Goal: Navigation & Orientation: Find specific page/section

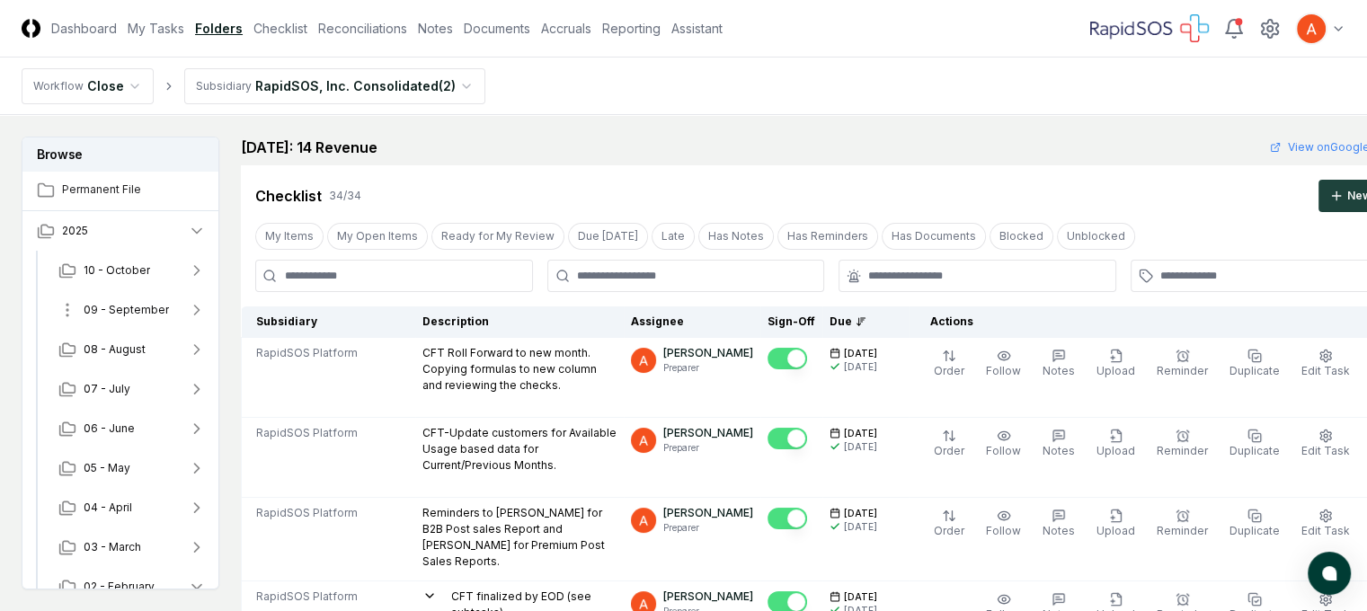
click at [112, 309] on span "09 - September" at bounding box center [126, 310] width 85 height 16
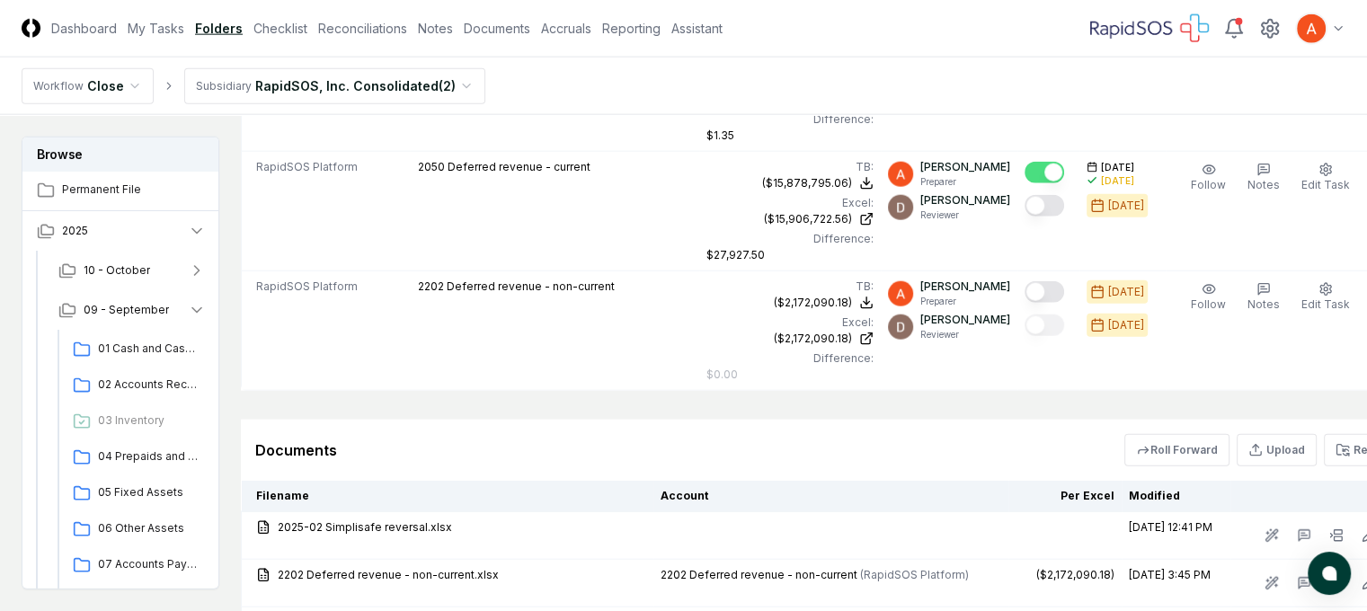
scroll to position [4610, 0]
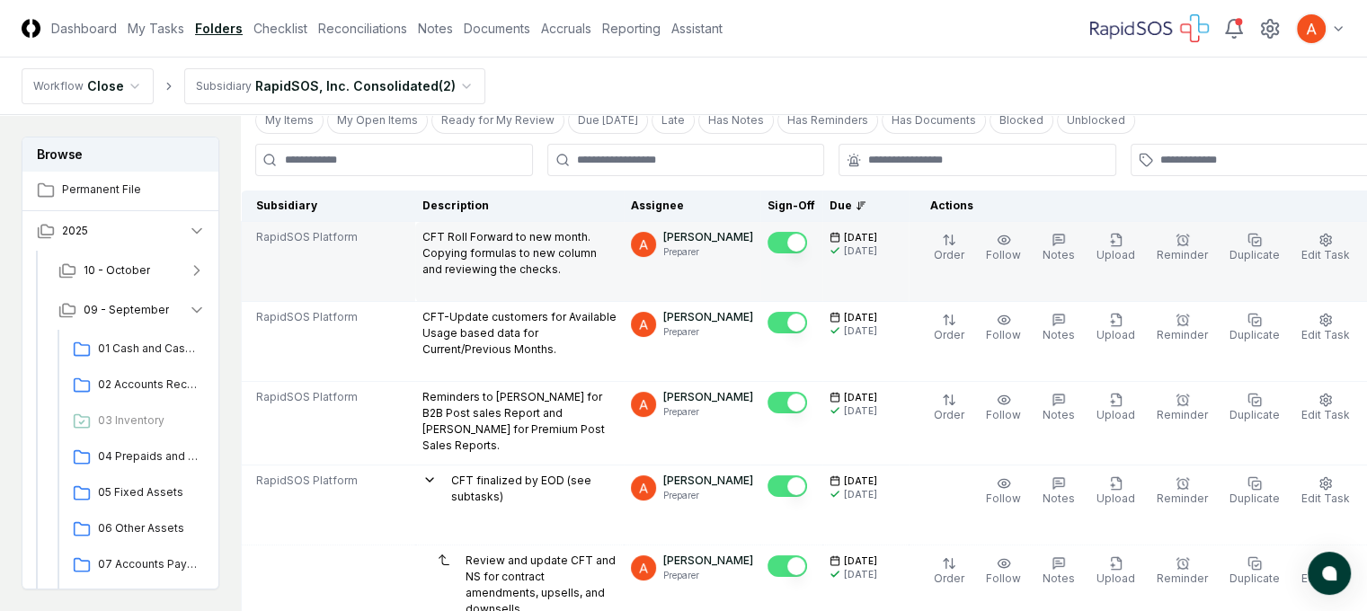
scroll to position [0, 0]
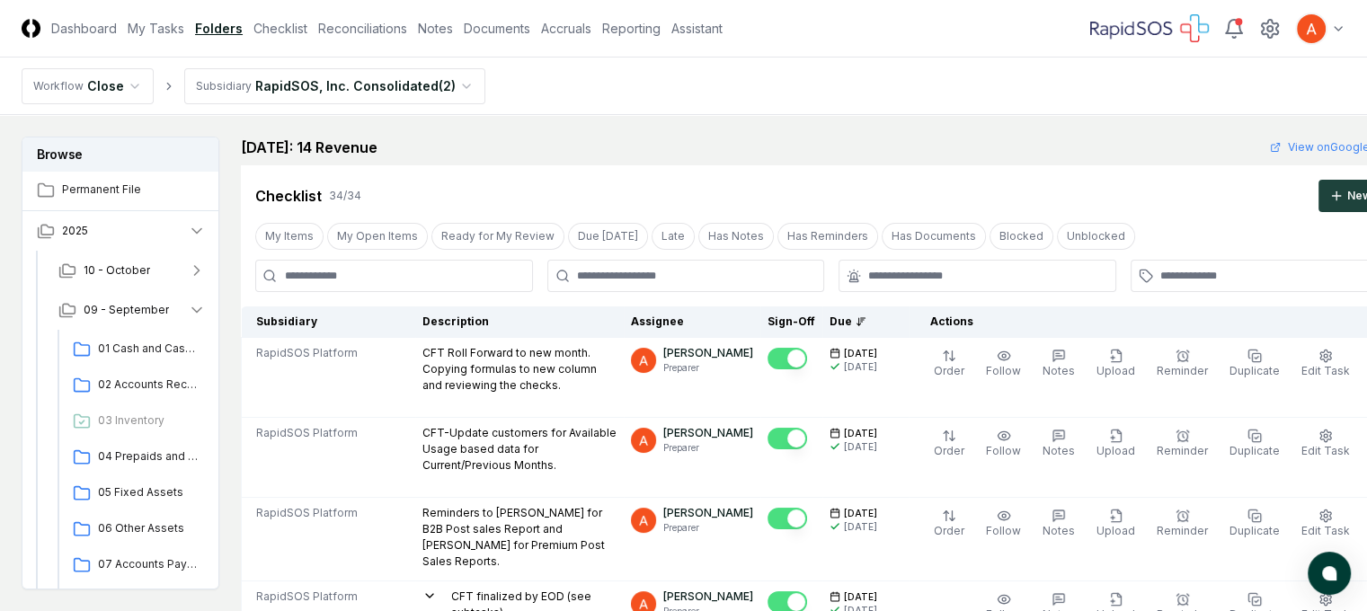
click at [3, 61] on nav "Workflow Close Subsidiary RapidSOS, Inc. Consolidated ( 2 )" at bounding box center [683, 87] width 1367 height 58
click at [0, 65] on nav "Workflow Close Subsidiary RapidSOS, Inc. Consolidated ( 2 )" at bounding box center [683, 87] width 1367 height 58
click at [0, 62] on nav "Workflow Close Subsidiary RapidSOS, Inc. Consolidated ( 2 )" at bounding box center [683, 87] width 1367 height 58
click at [795, 85] on nav "Workflow Close Subsidiary RapidSOS, Inc. Consolidated ( 2 )" at bounding box center [683, 87] width 1367 height 58
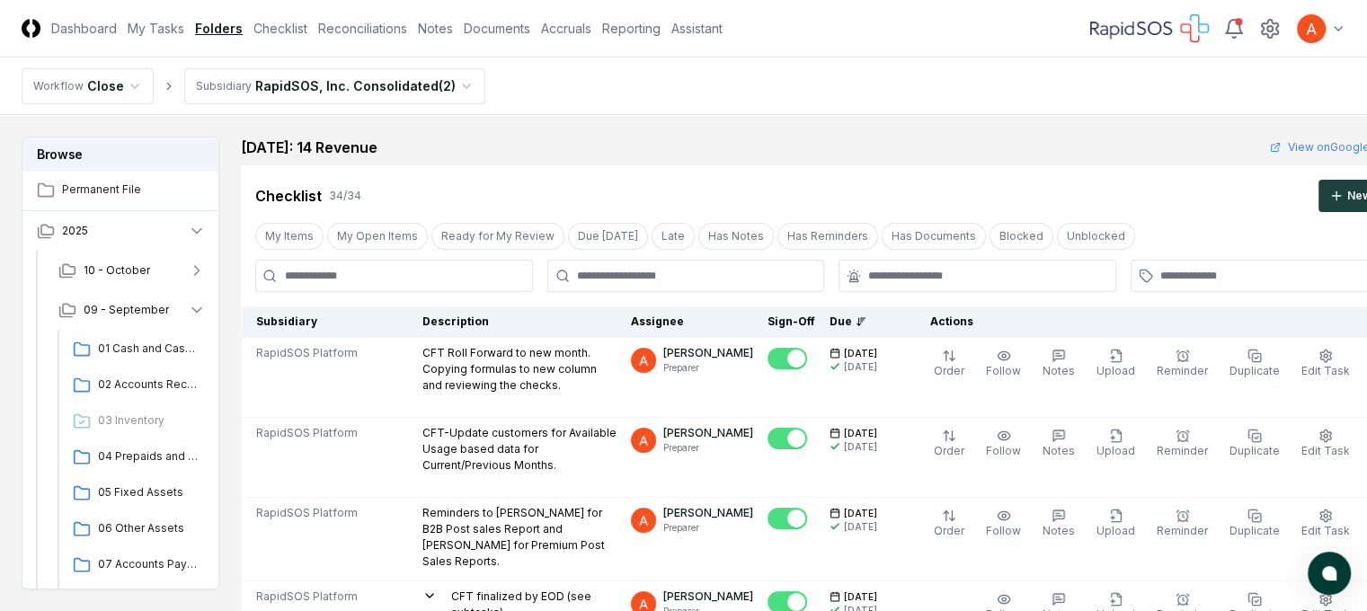
click at [823, 96] on nav "Workflow Close Subsidiary RapidSOS, Inc. Consolidated ( 2 )" at bounding box center [683, 87] width 1367 height 58
click at [618, 111] on nav "Workflow Close Subsidiary RapidSOS, Inc. Consolidated ( 2 )" at bounding box center [683, 87] width 1367 height 58
click at [1121, 88] on nav "Workflow Close Subsidiary RapidSOS, Inc. Consolidated ( 2 )" at bounding box center [683, 87] width 1367 height 58
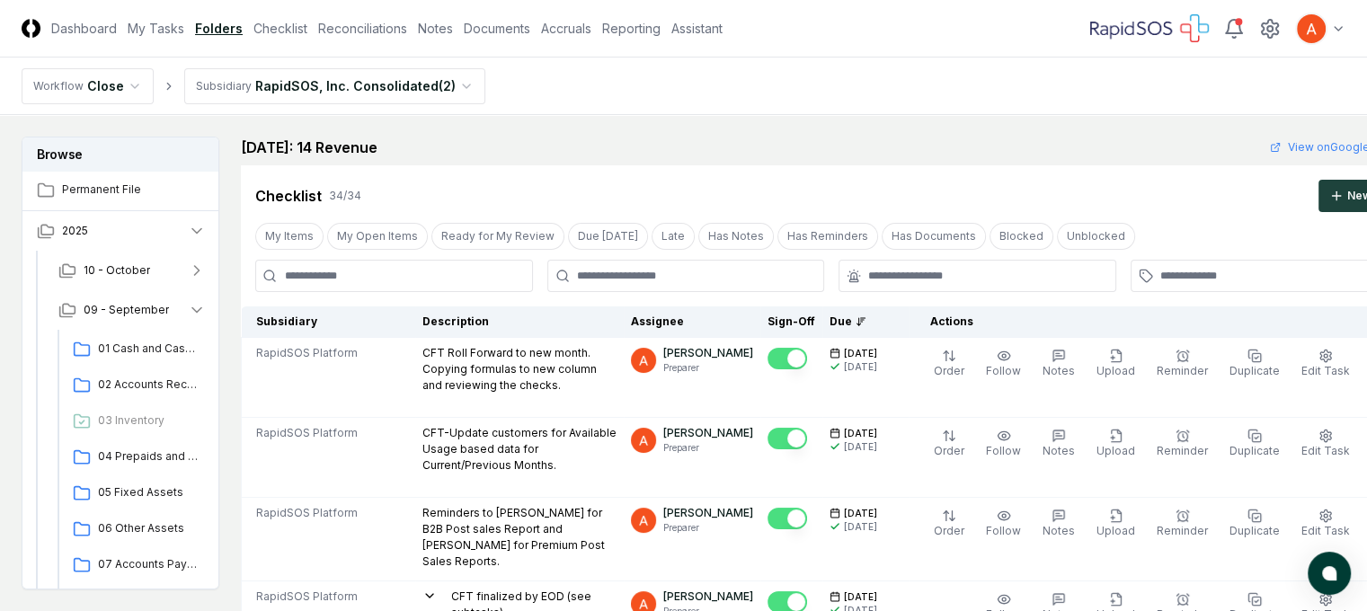
click at [644, 100] on nav "Workflow Close Subsidiary RapidSOS, Inc. Consolidated ( 2 )" at bounding box center [683, 87] width 1367 height 58
click at [647, 96] on nav "Workflow Close Subsidiary RapidSOS, Inc. Consolidated ( 2 )" at bounding box center [683, 87] width 1367 height 58
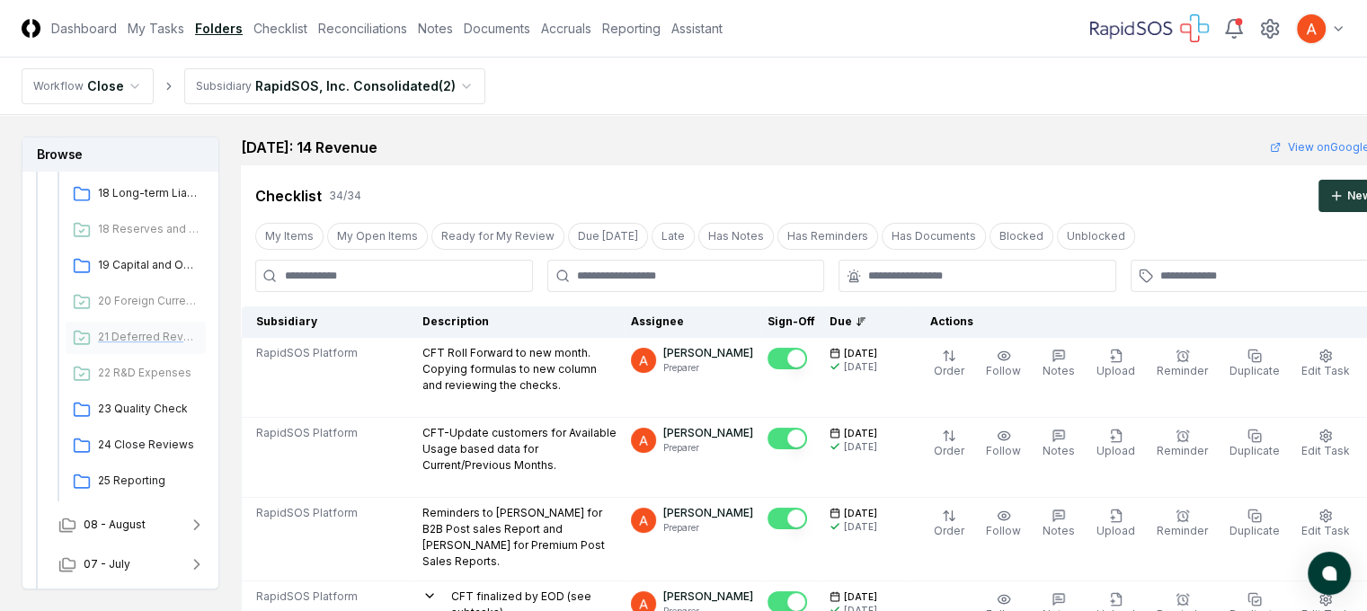
scroll to position [809, 0]
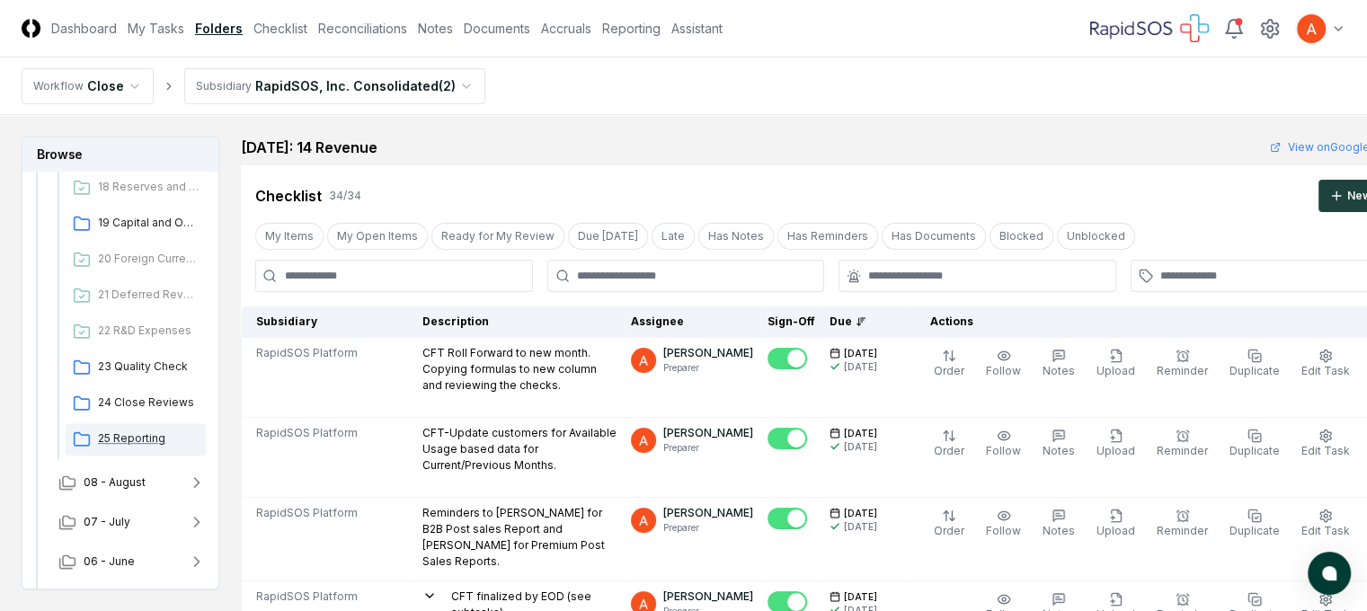
click at [128, 438] on span "25 Reporting" at bounding box center [148, 439] width 101 height 16
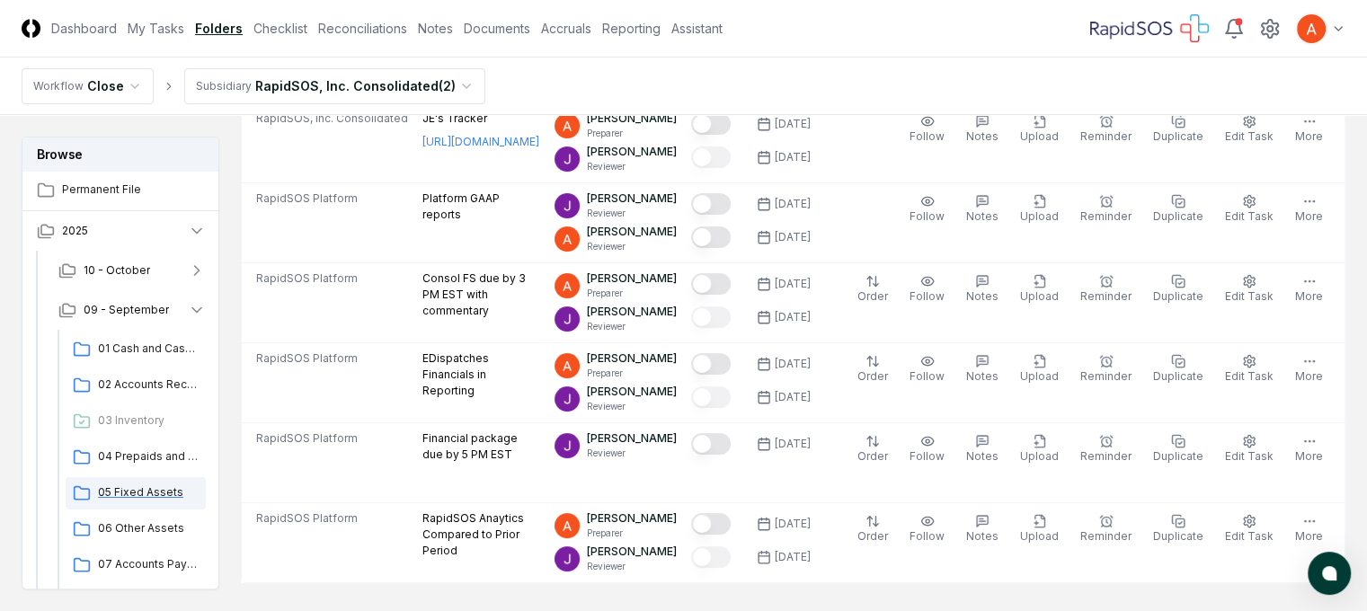
scroll to position [180, 0]
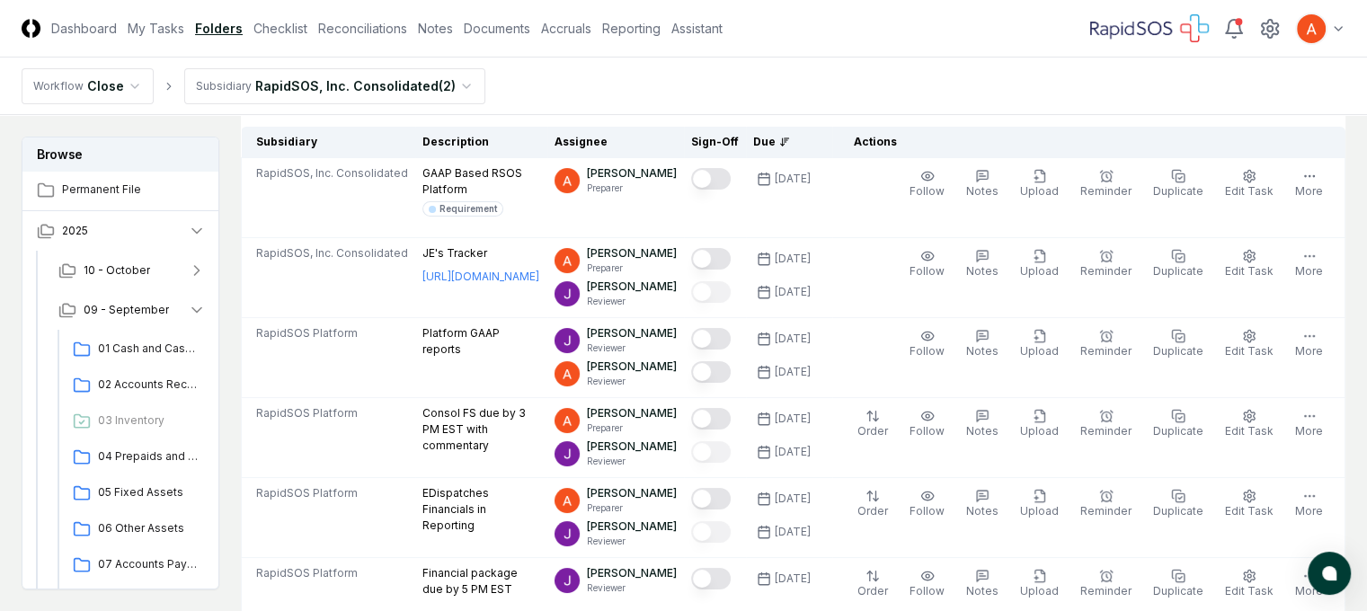
click at [10, 496] on main "Browse Permanent File 2025 10 - October 09 - September 01 Cash and Cash Equival…" at bounding box center [683, 551] width 1367 height 1233
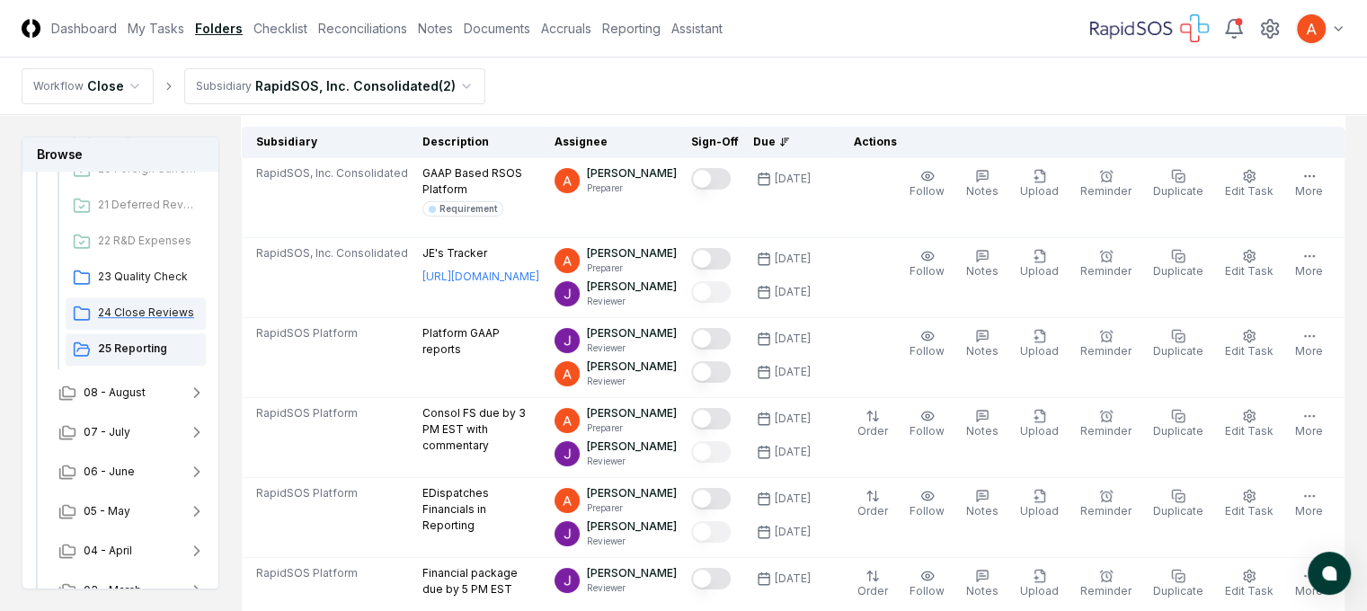
scroll to position [899, 0]
click at [138, 311] on span "24 Close Reviews" at bounding box center [148, 313] width 101 height 16
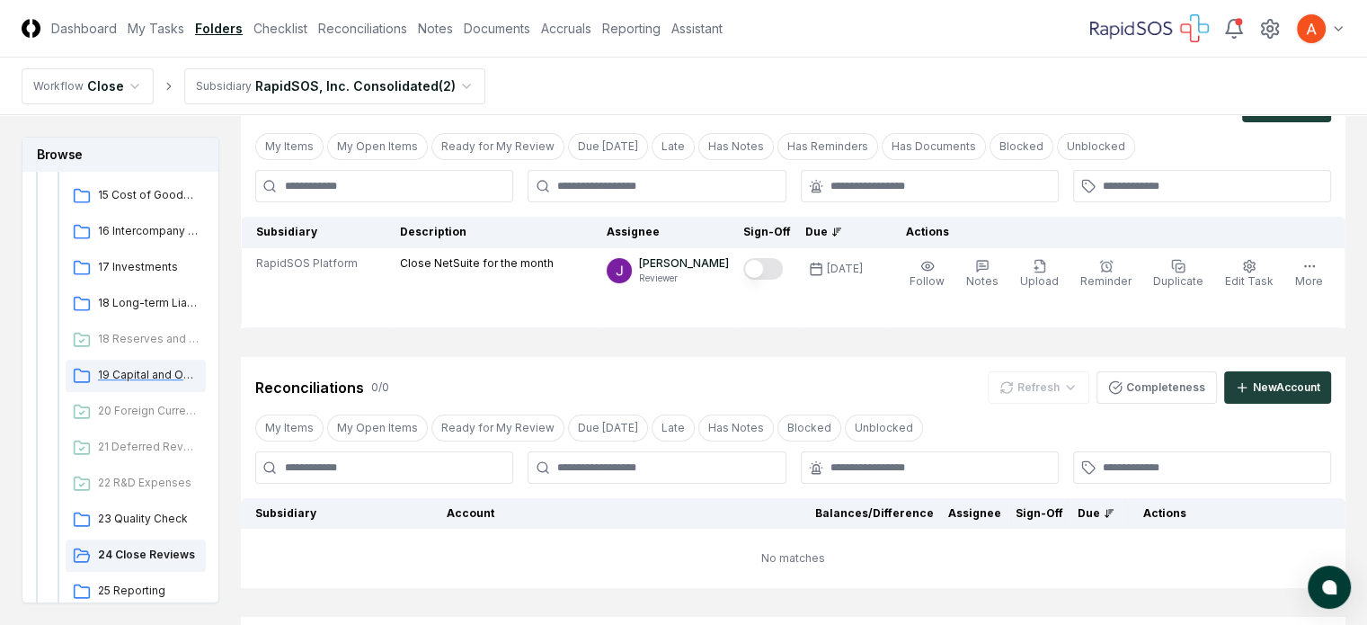
scroll to position [629, 0]
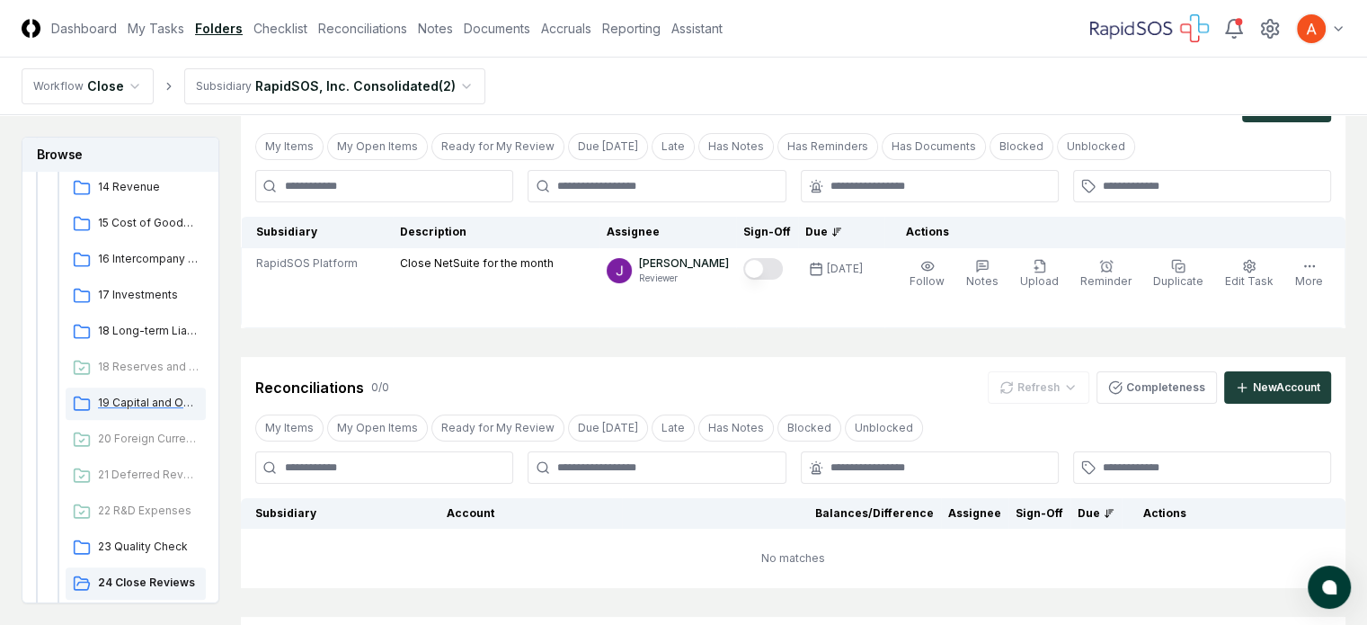
click at [173, 398] on span "19 Capital and Operating Leases" at bounding box center [148, 403] width 101 height 16
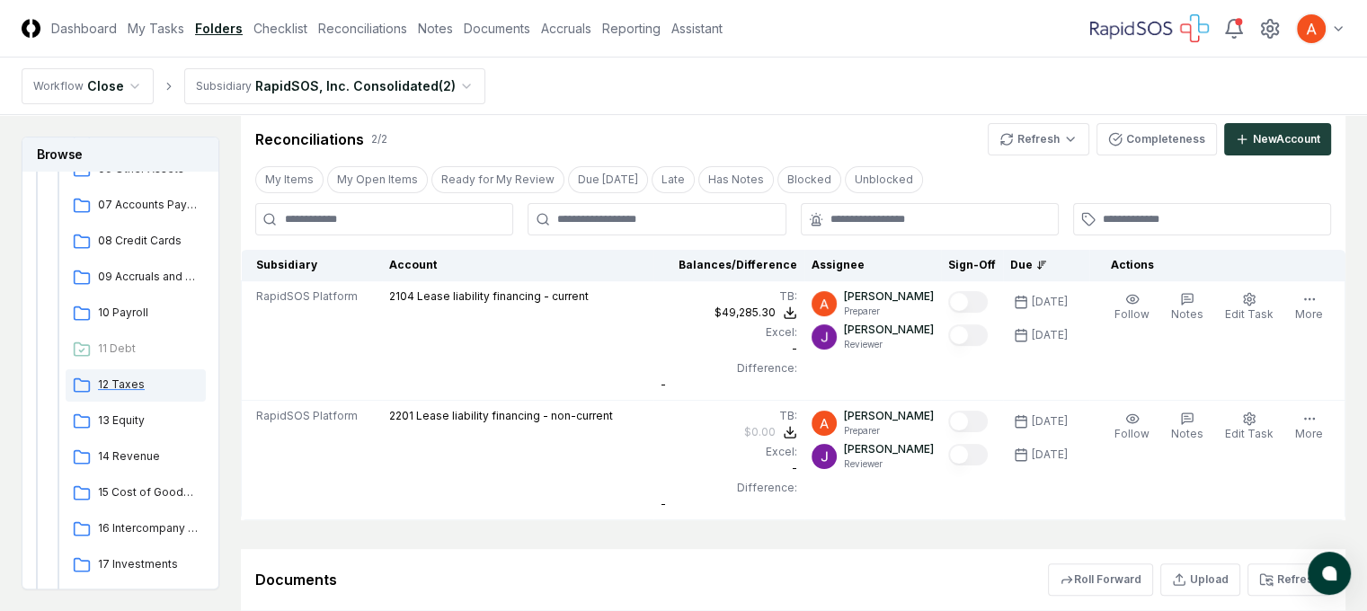
scroll to position [336, 0]
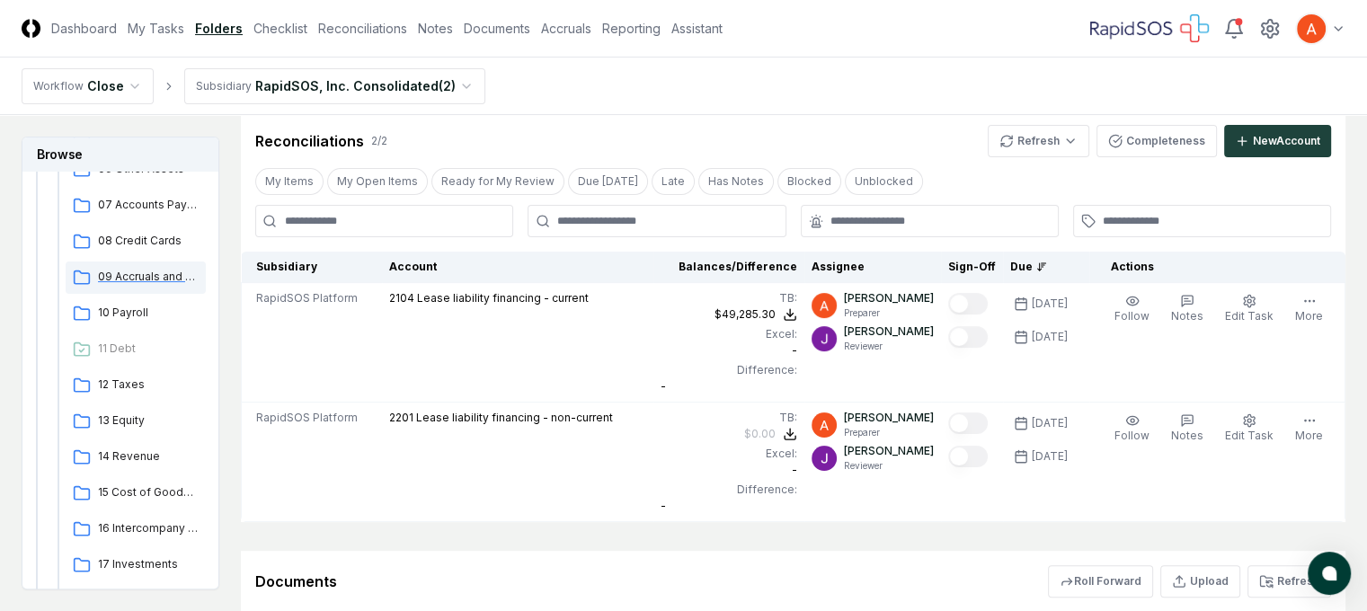
click at [162, 284] on span "09 Accruals and Other Short-term Liabilities" at bounding box center [148, 277] width 101 height 16
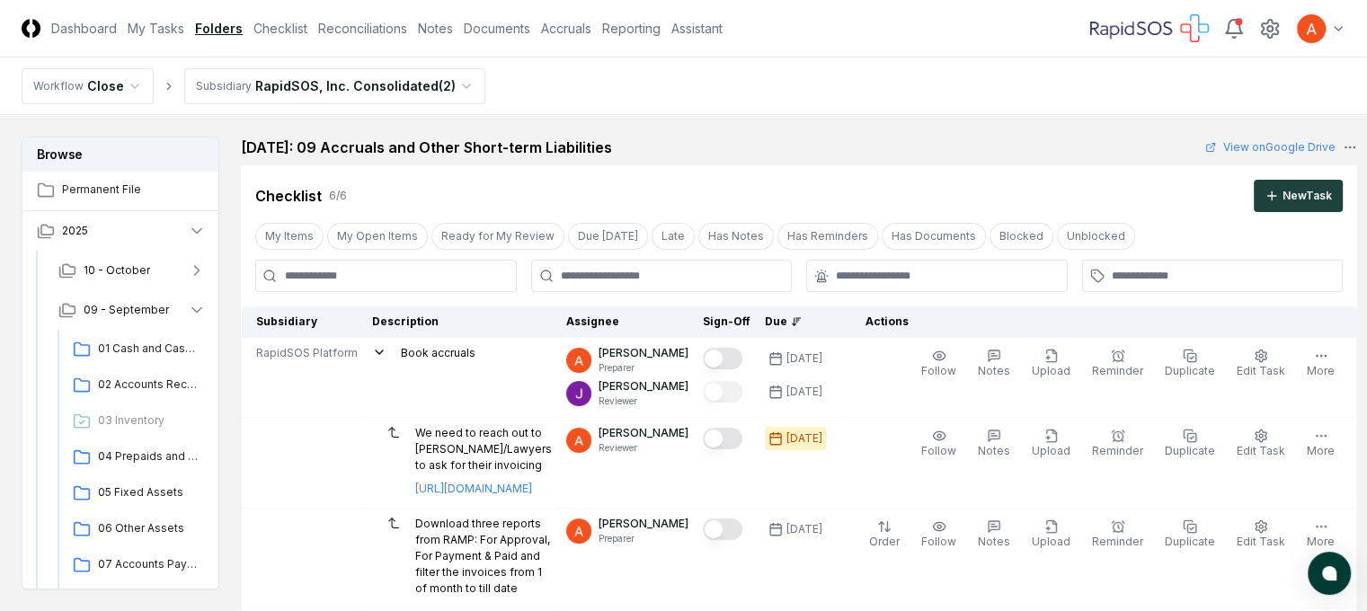
click at [667, 93] on nav "Workflow Close Subsidiary RapidSOS, Inc. Consolidated ( 2 )" at bounding box center [683, 87] width 1367 height 58
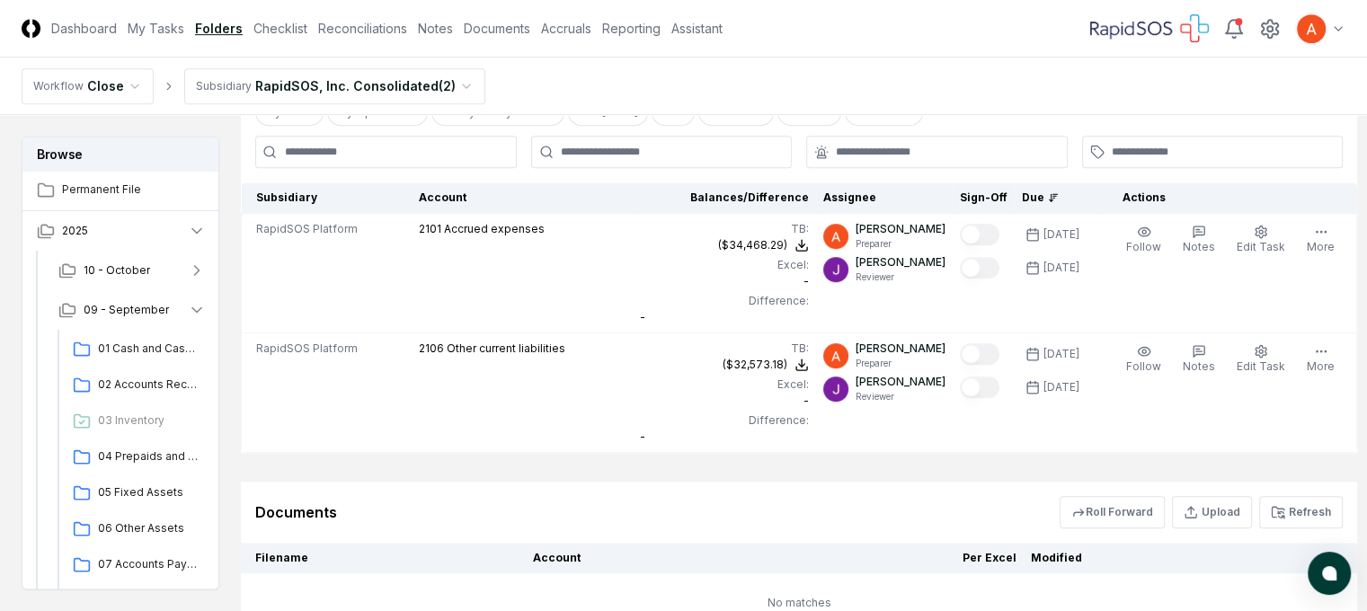
scroll to position [929, 0]
click at [129, 302] on span "09 - September" at bounding box center [126, 310] width 85 height 16
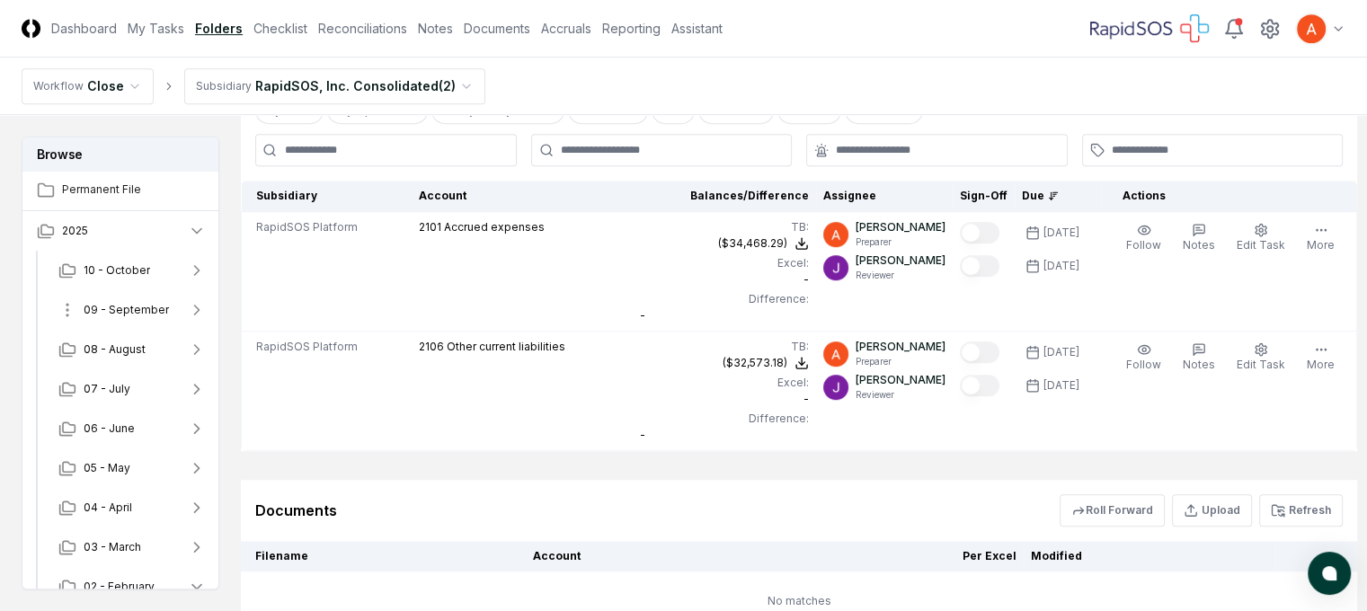
click at [107, 302] on span "09 - September" at bounding box center [126, 310] width 85 height 16
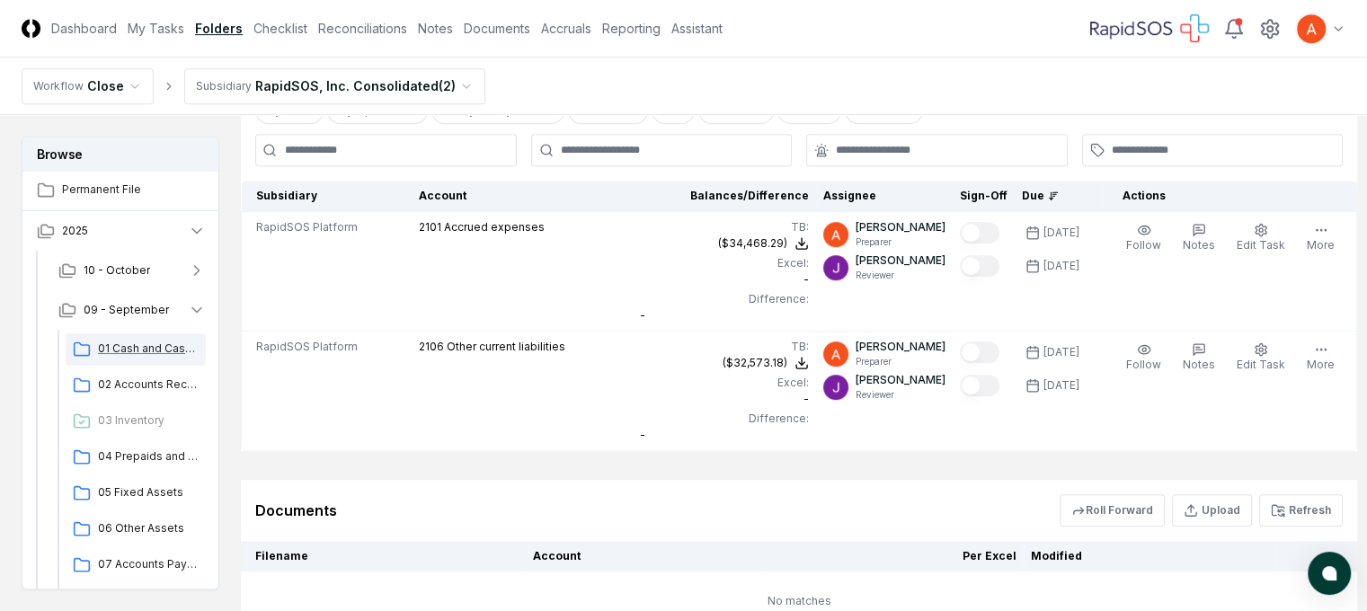
click at [140, 341] on span "01 Cash and Cash Equivalents" at bounding box center [148, 349] width 101 height 16
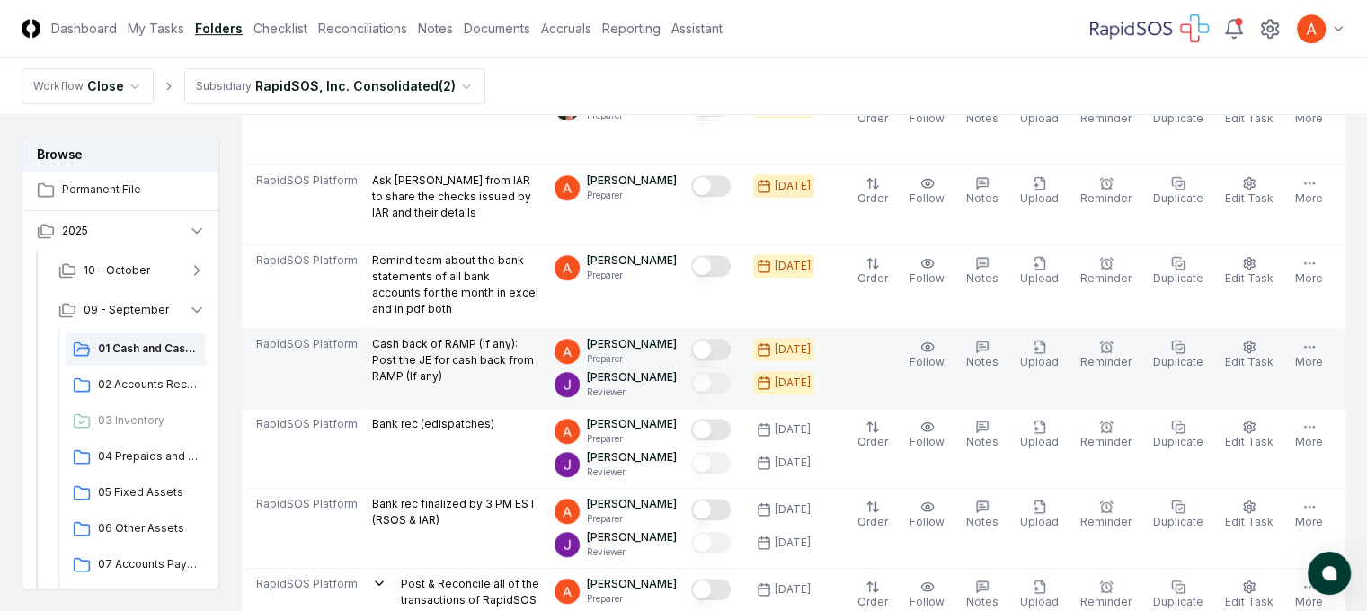
scroll to position [1169, 0]
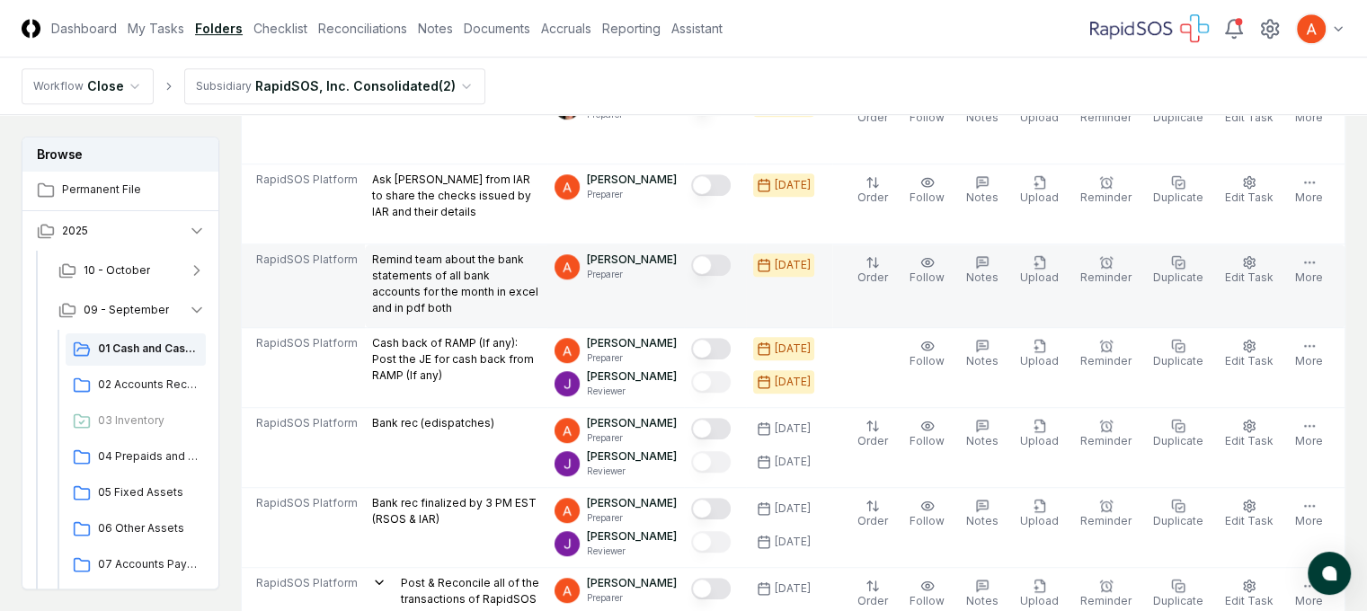
click at [731, 259] on button "Mark complete" at bounding box center [711, 265] width 40 height 22
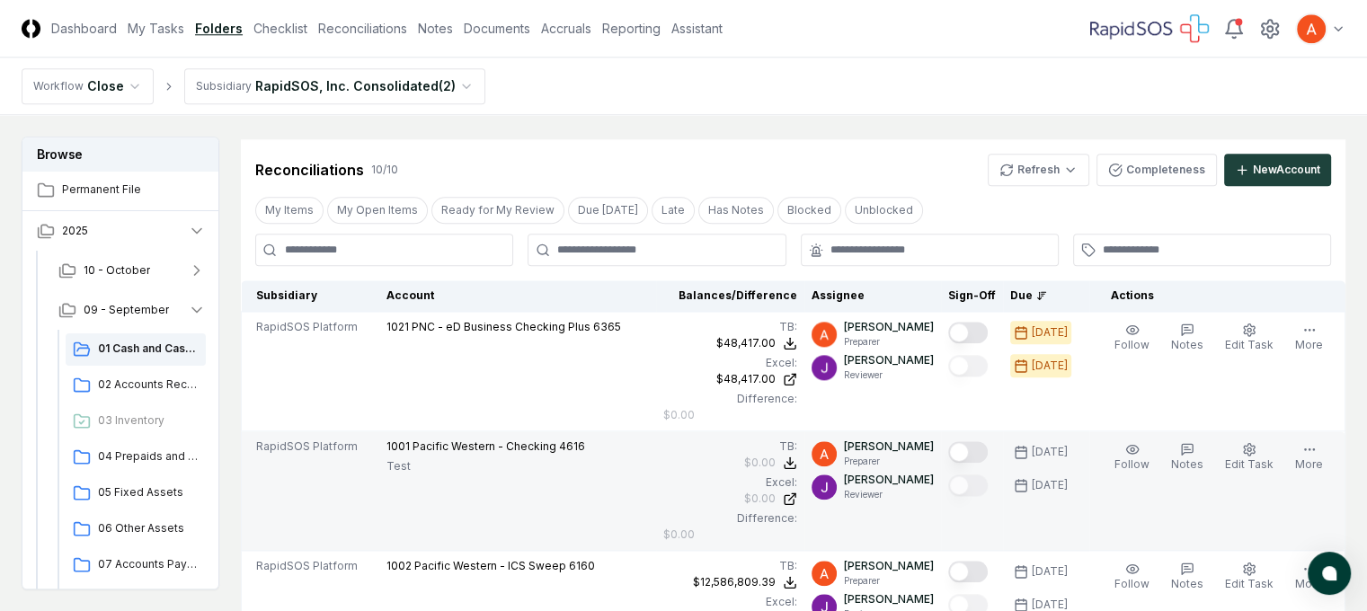
scroll to position [1978, 0]
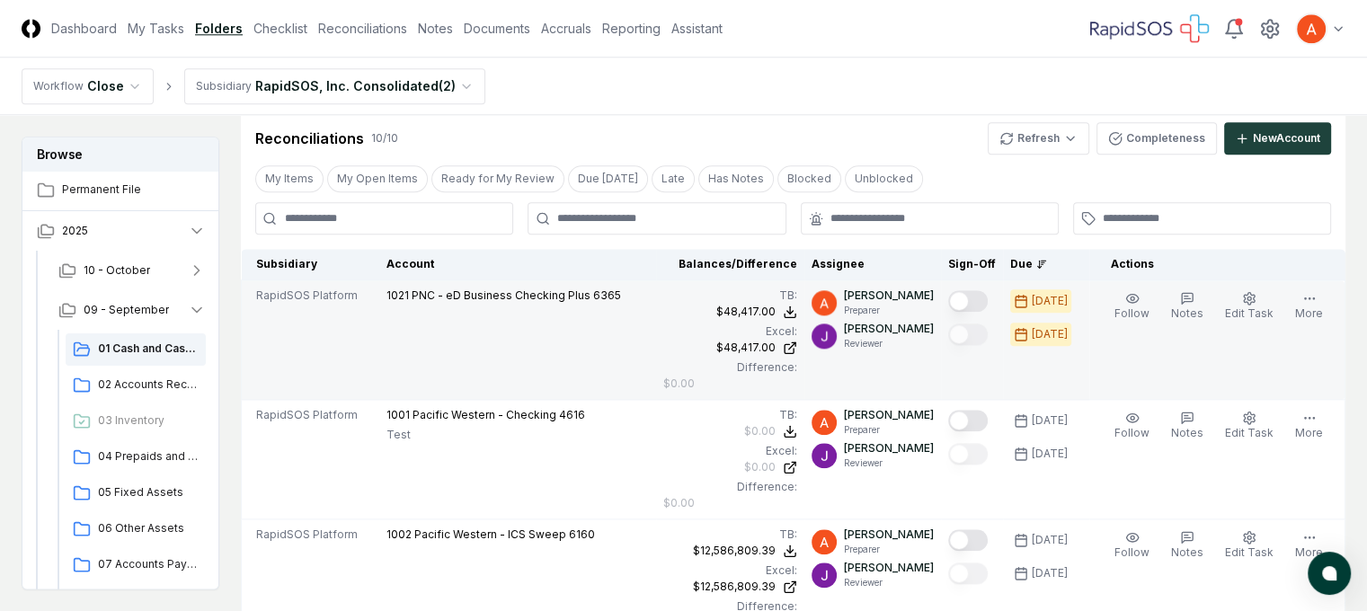
click at [0, 0] on td "$48,417.00" at bounding box center [0, 0] width 0 height 0
click at [988, 298] on button "Mark complete" at bounding box center [968, 301] width 40 height 22
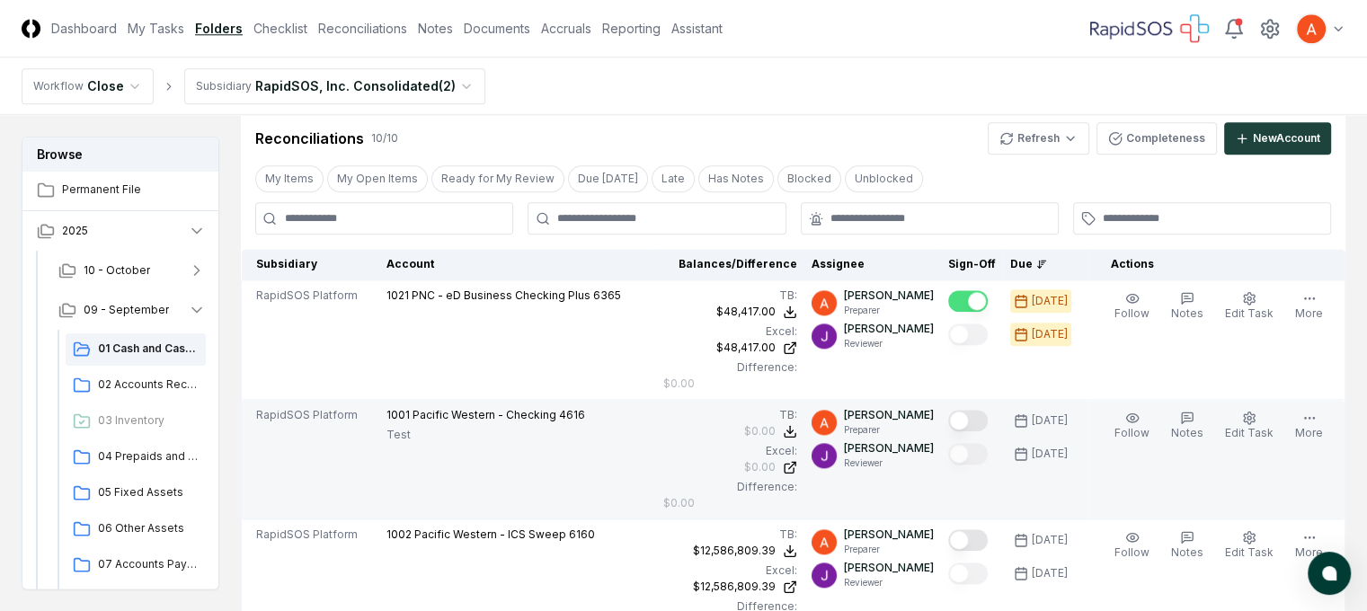
scroll to position [2067, 0]
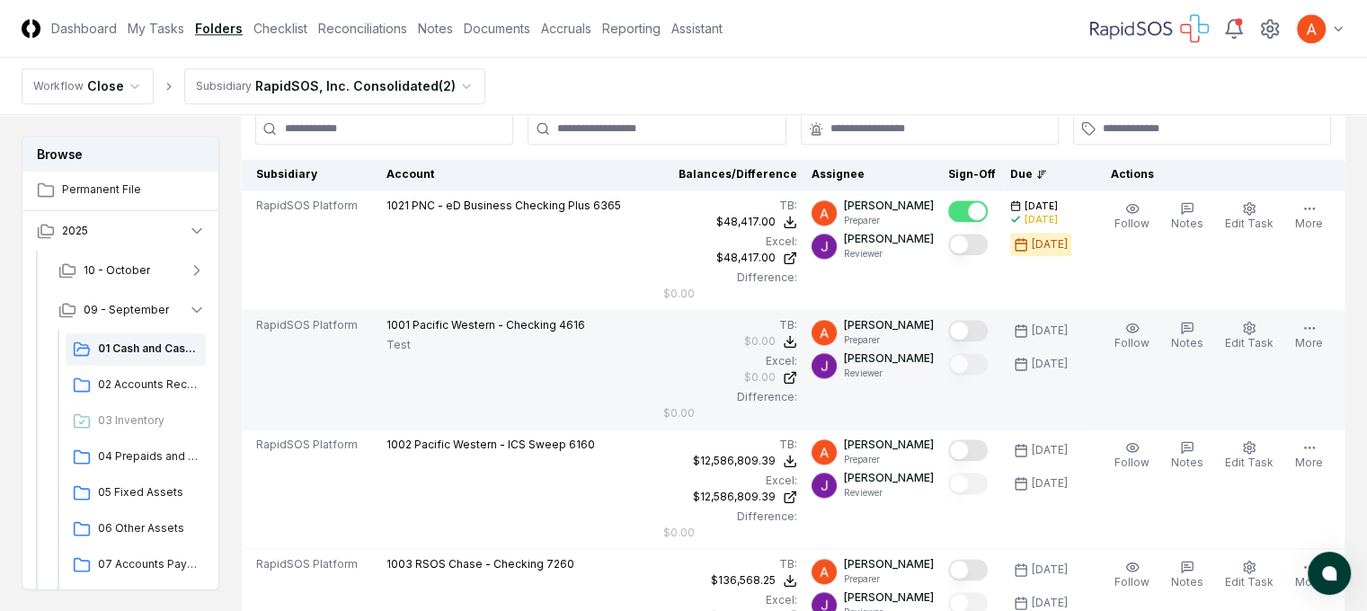
click at [988, 320] on button "Mark complete" at bounding box center [968, 331] width 40 height 22
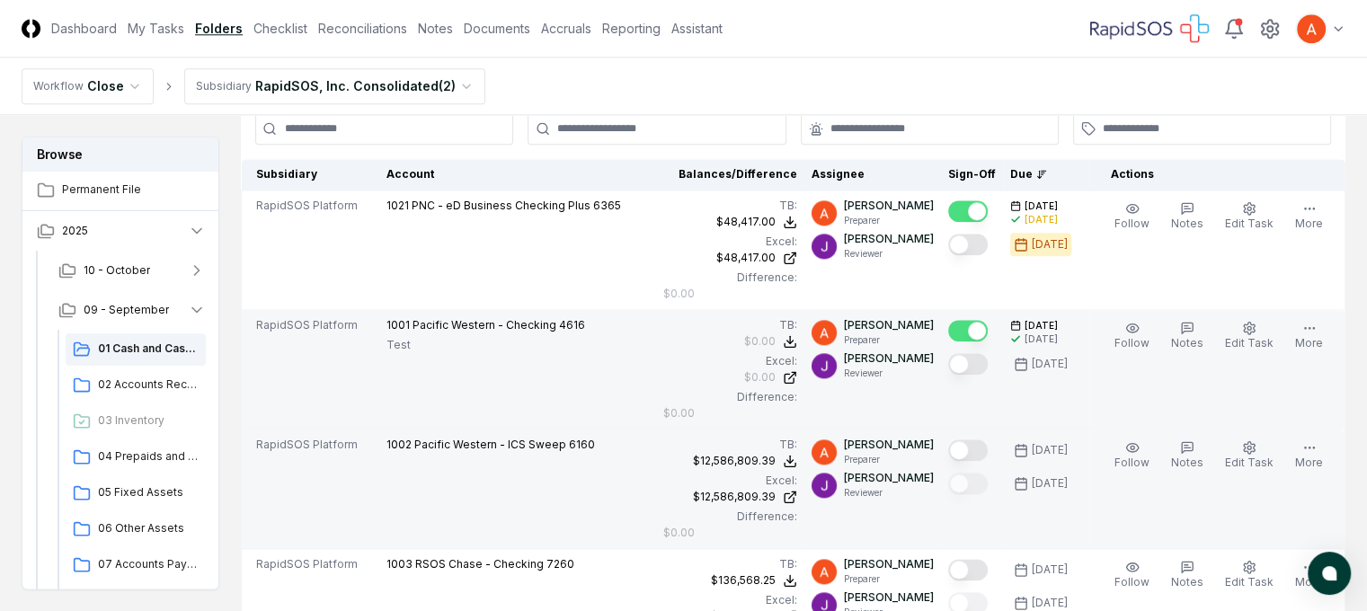
click at [988, 440] on button "Mark complete" at bounding box center [968, 451] width 40 height 22
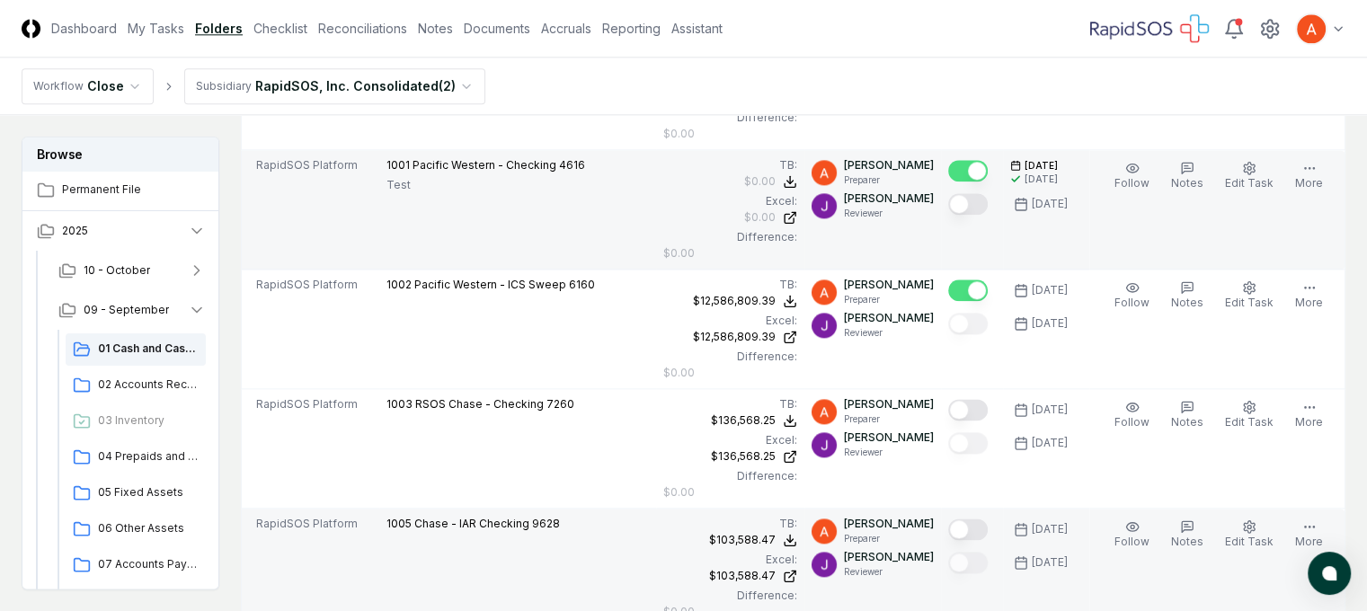
scroll to position [2247, 0]
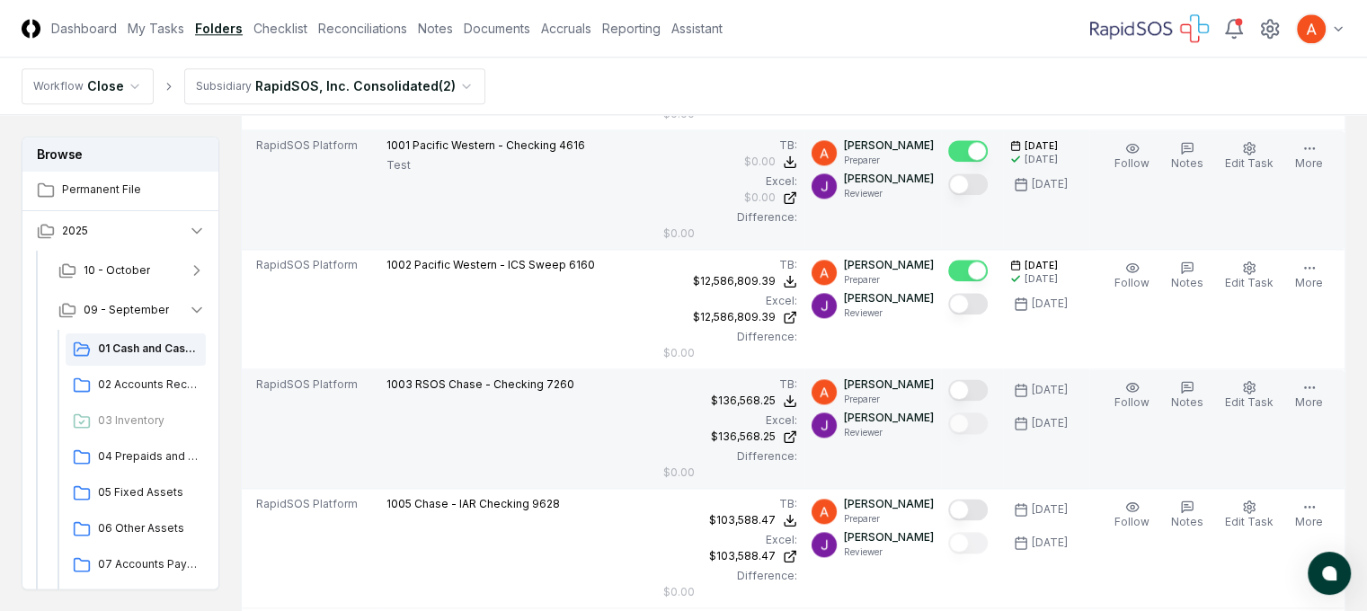
click at [988, 379] on button "Mark complete" at bounding box center [968, 390] width 40 height 22
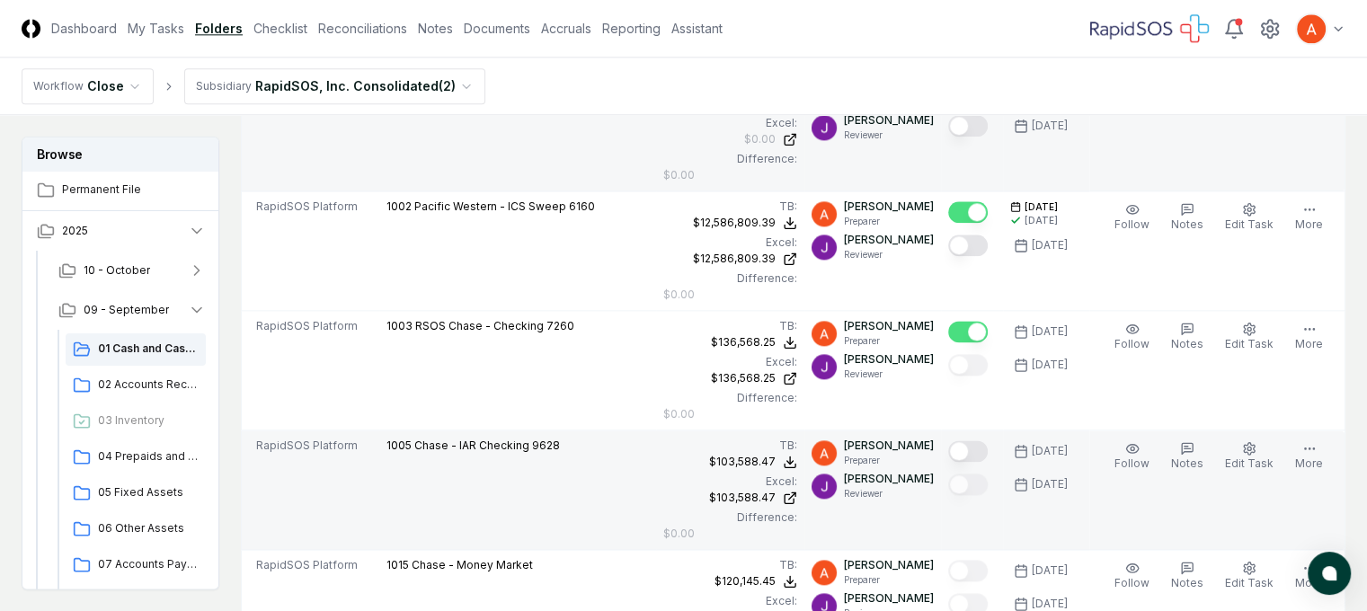
scroll to position [2337, 0]
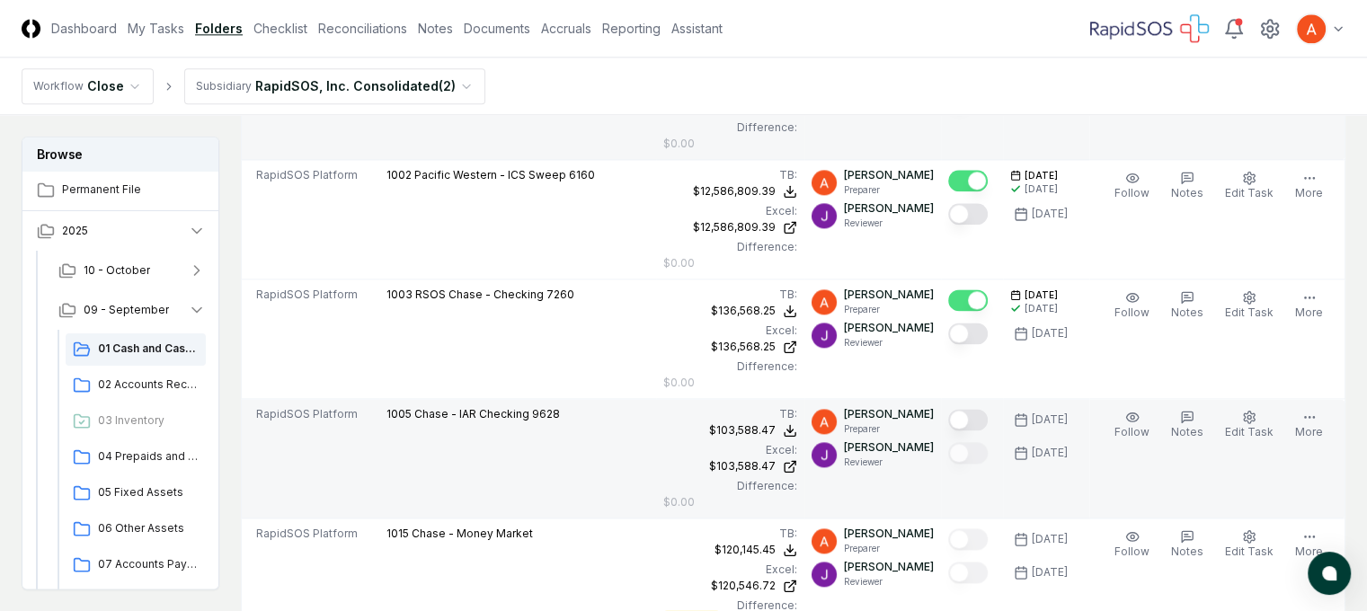
click at [988, 409] on button "Mark complete" at bounding box center [968, 420] width 40 height 22
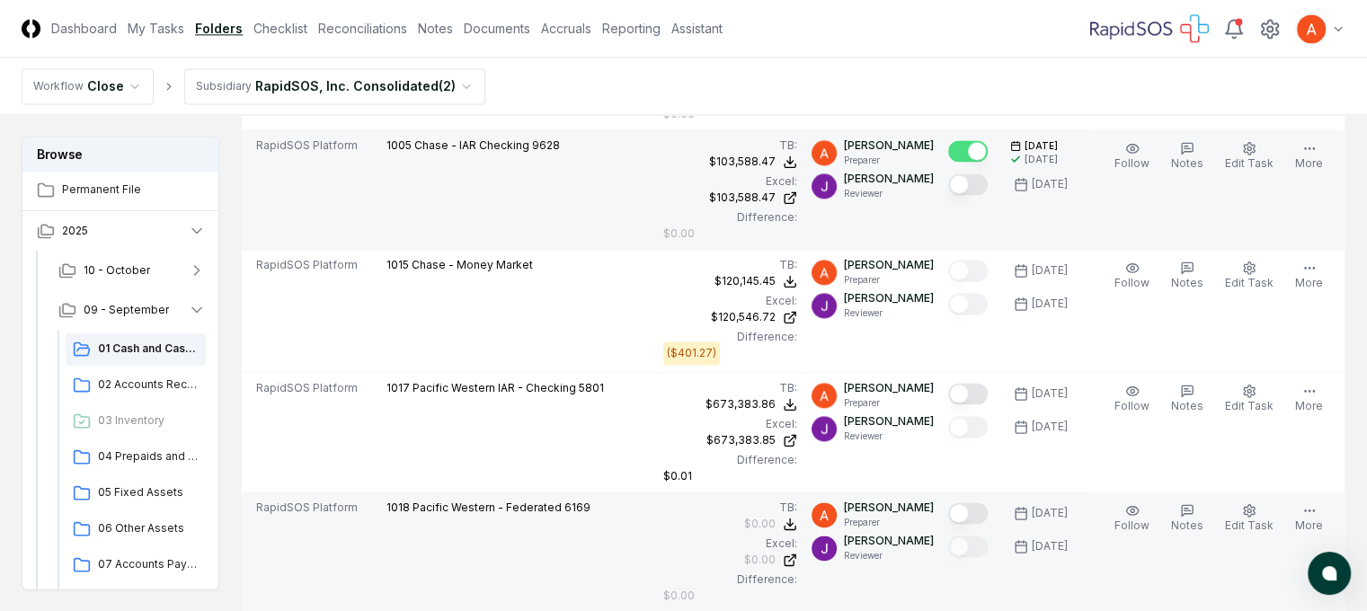
scroll to position [2607, 0]
click at [988, 502] on button "Mark complete" at bounding box center [968, 513] width 40 height 22
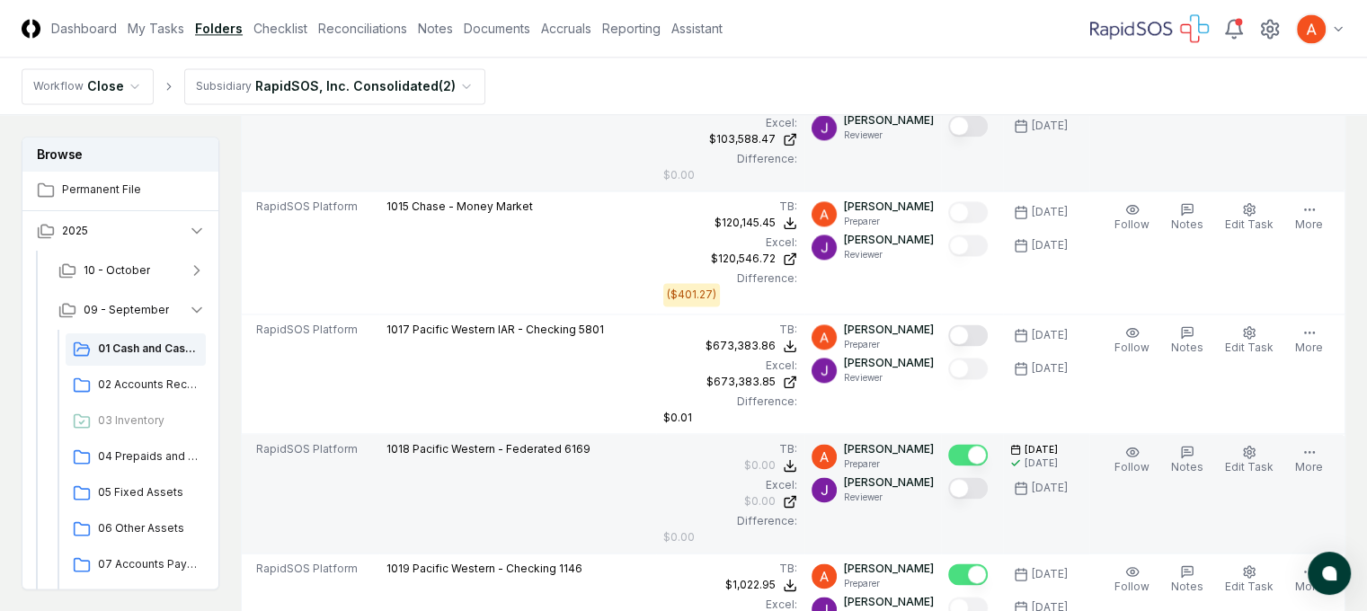
scroll to position [2697, 0]
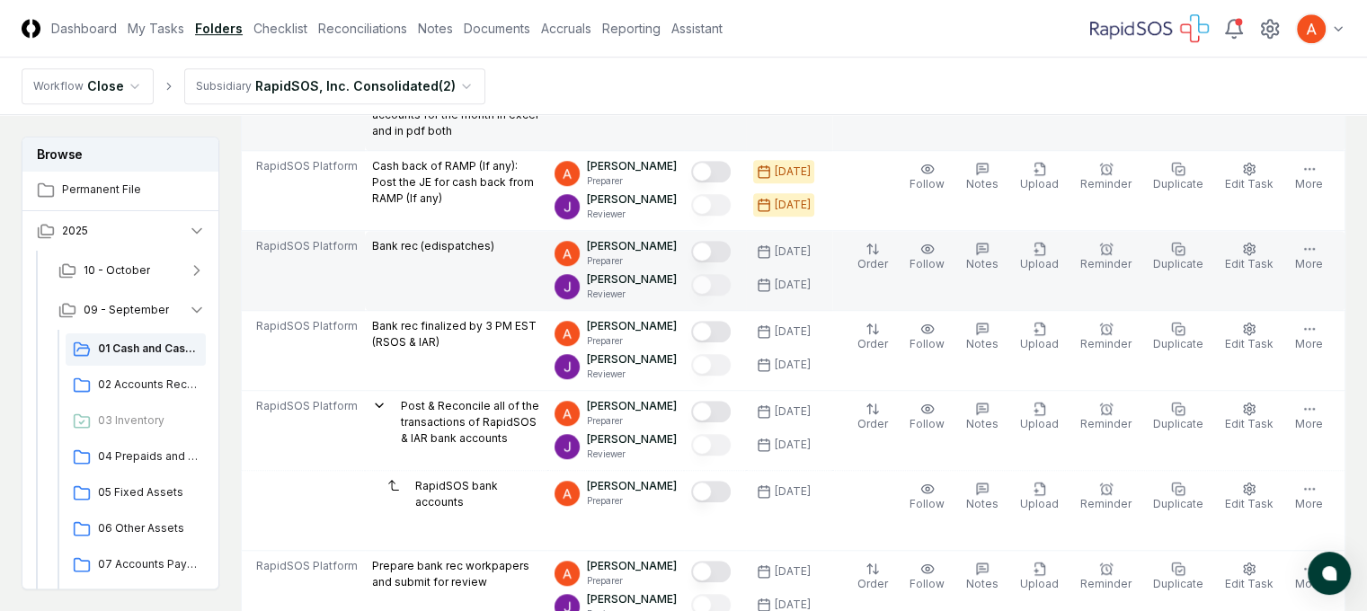
scroll to position [1501, 0]
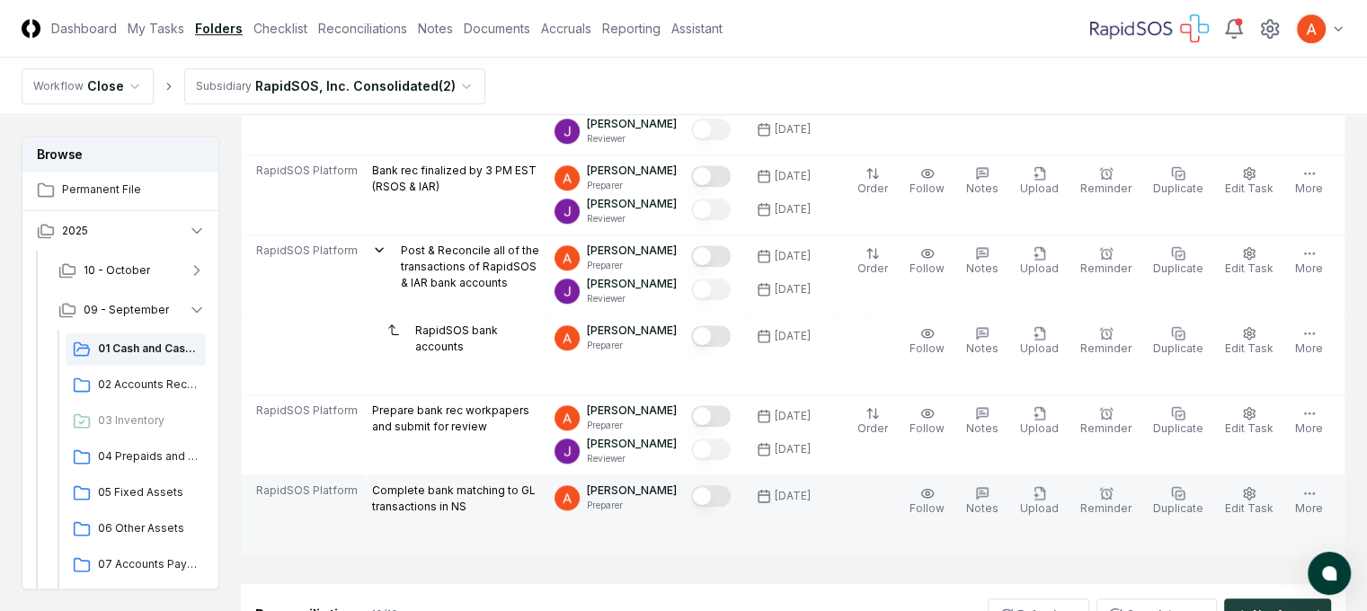
click at [547, 552] on td "Complete bank matching to GL transactions in NS" at bounding box center [456, 516] width 182 height 80
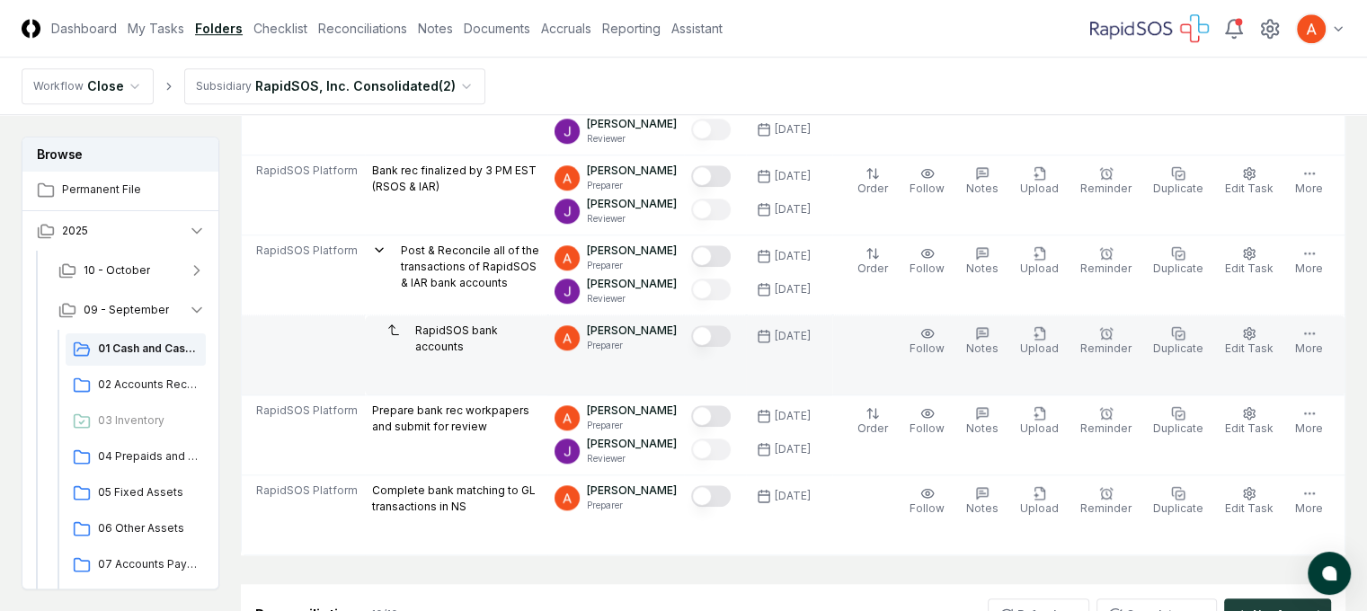
click at [731, 333] on button "Mark complete" at bounding box center [711, 336] width 40 height 22
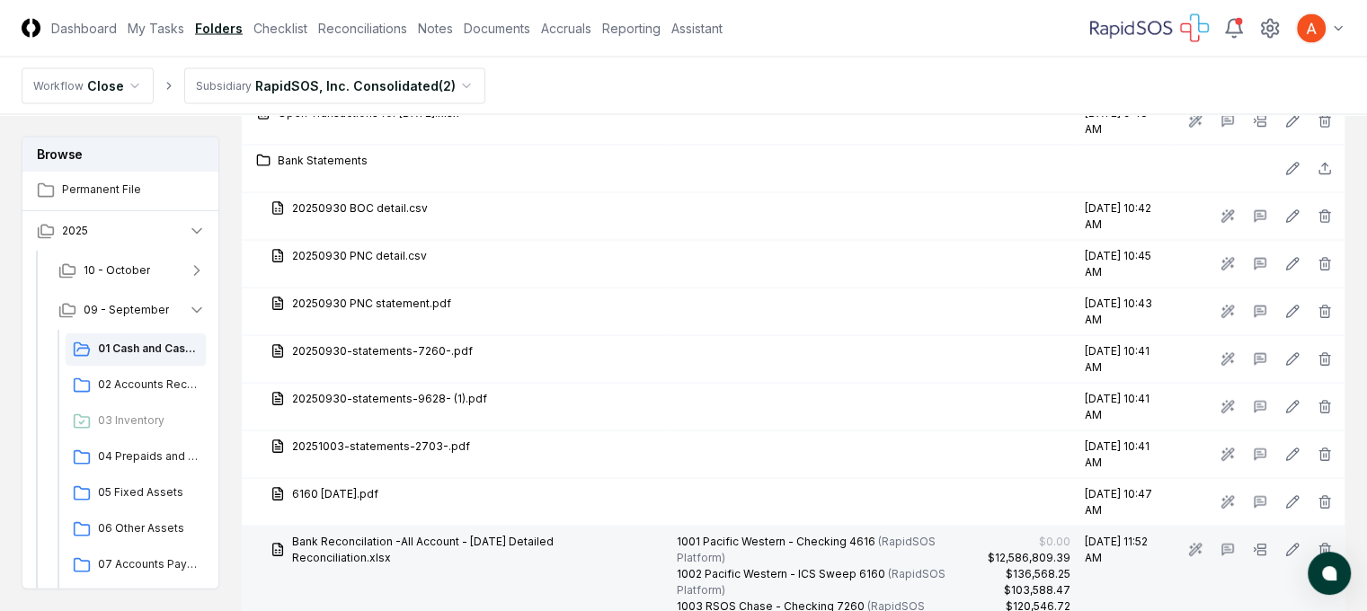
scroll to position [3569, 0]
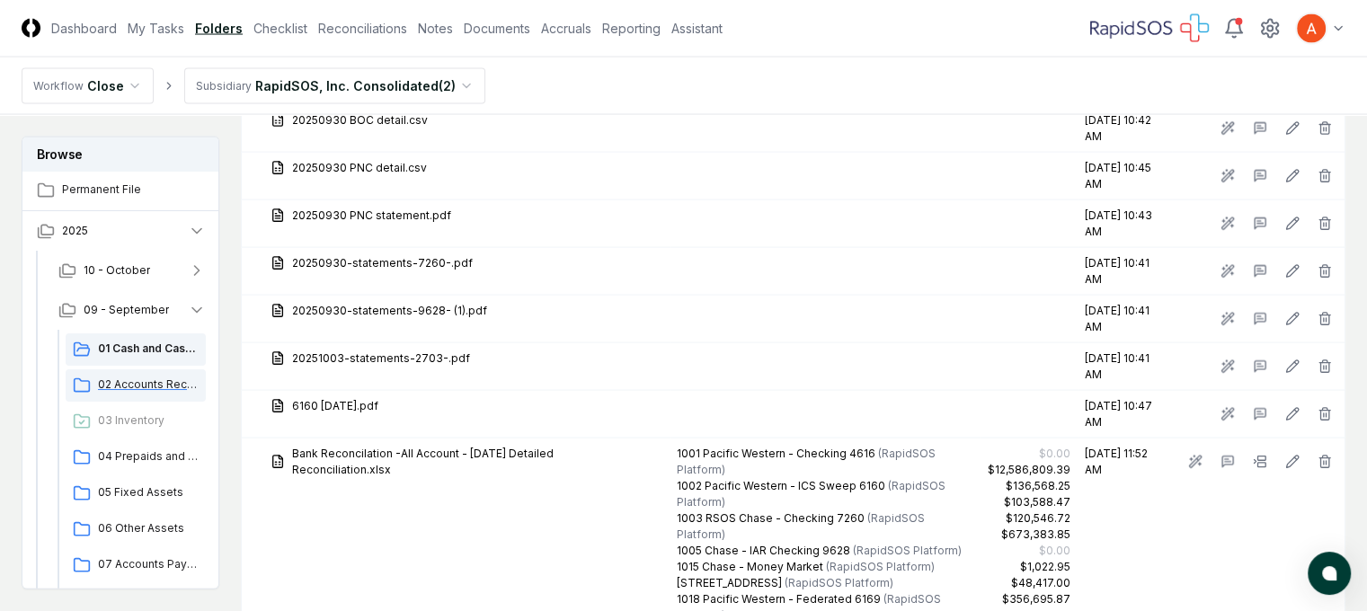
click at [147, 380] on span "02 Accounts Receivable" at bounding box center [148, 385] width 101 height 16
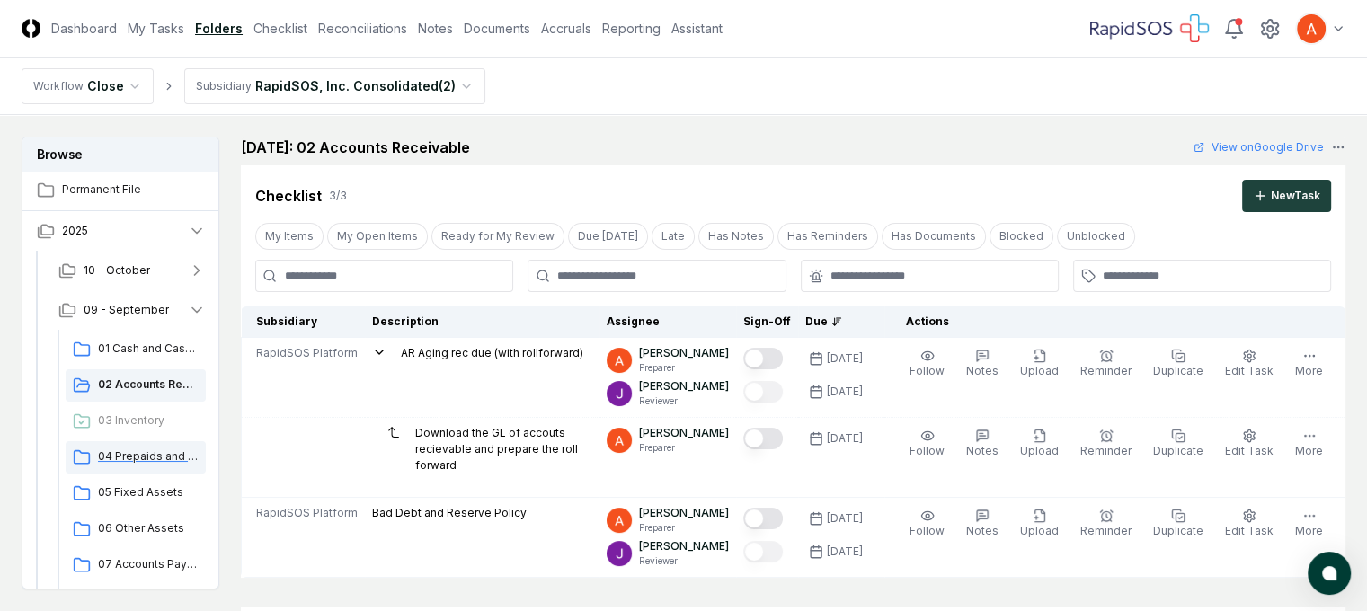
click at [168, 457] on span "04 Prepaids and Other Current Assets" at bounding box center [148, 457] width 101 height 16
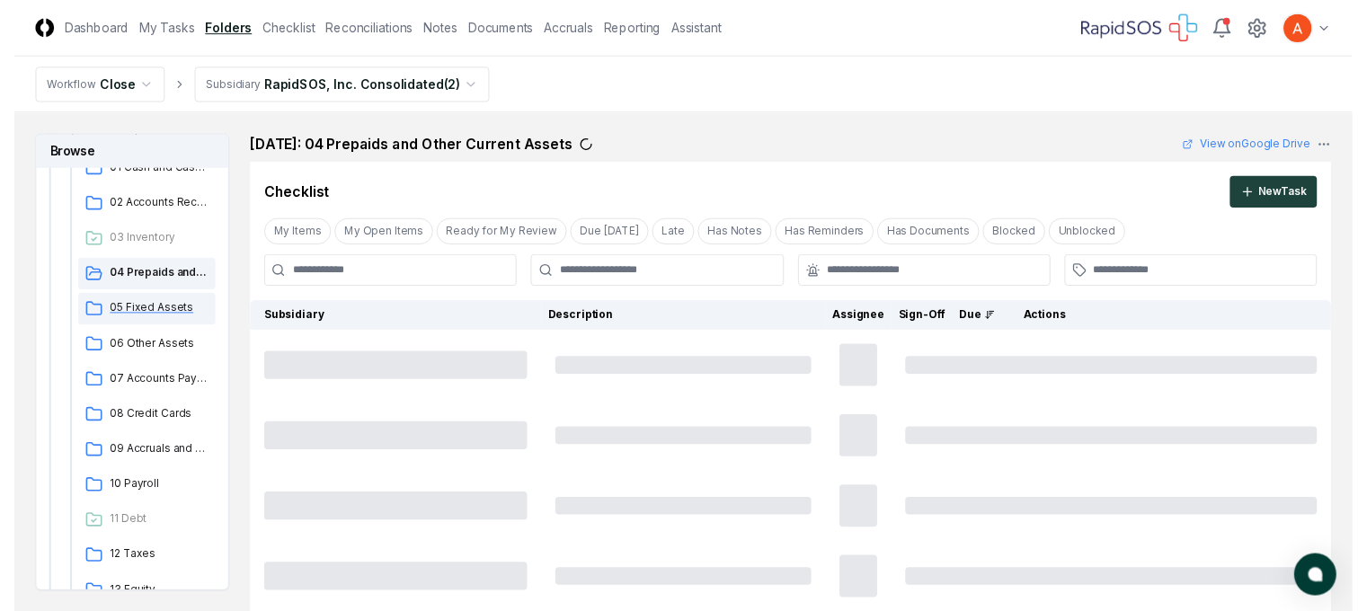
scroll to position [180, 0]
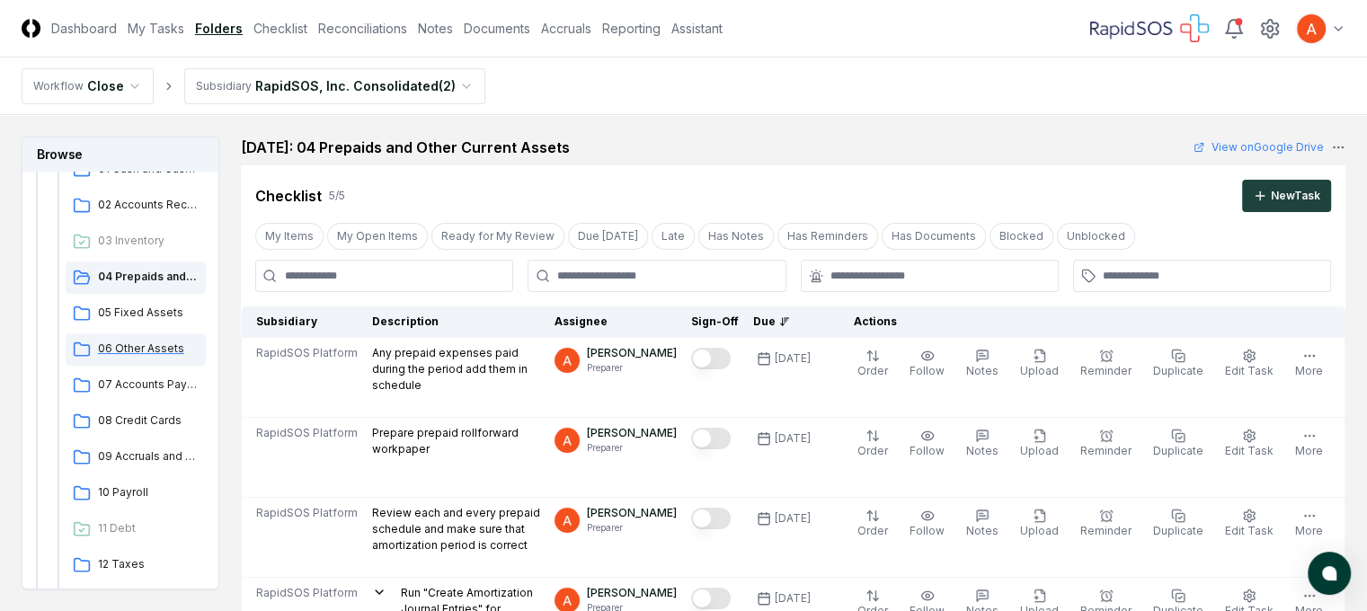
click at [159, 344] on span "06 Other Assets" at bounding box center [148, 349] width 101 height 16
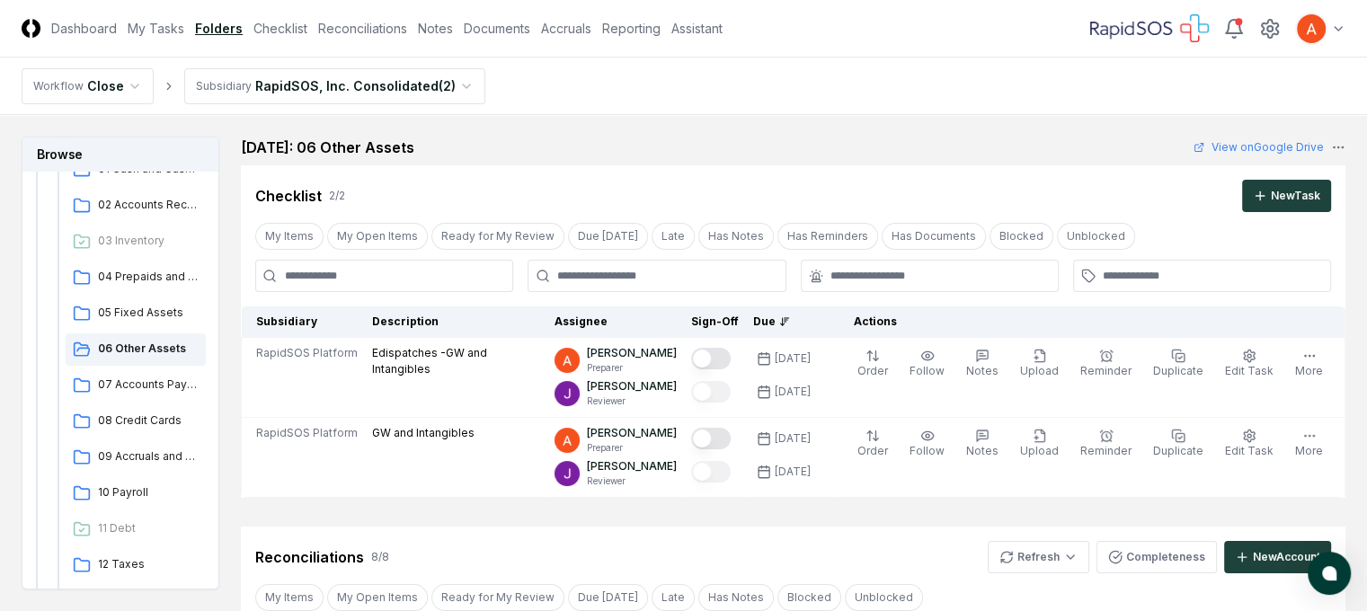
click at [144, 307] on span "05 Fixed Assets" at bounding box center [148, 313] width 101 height 16
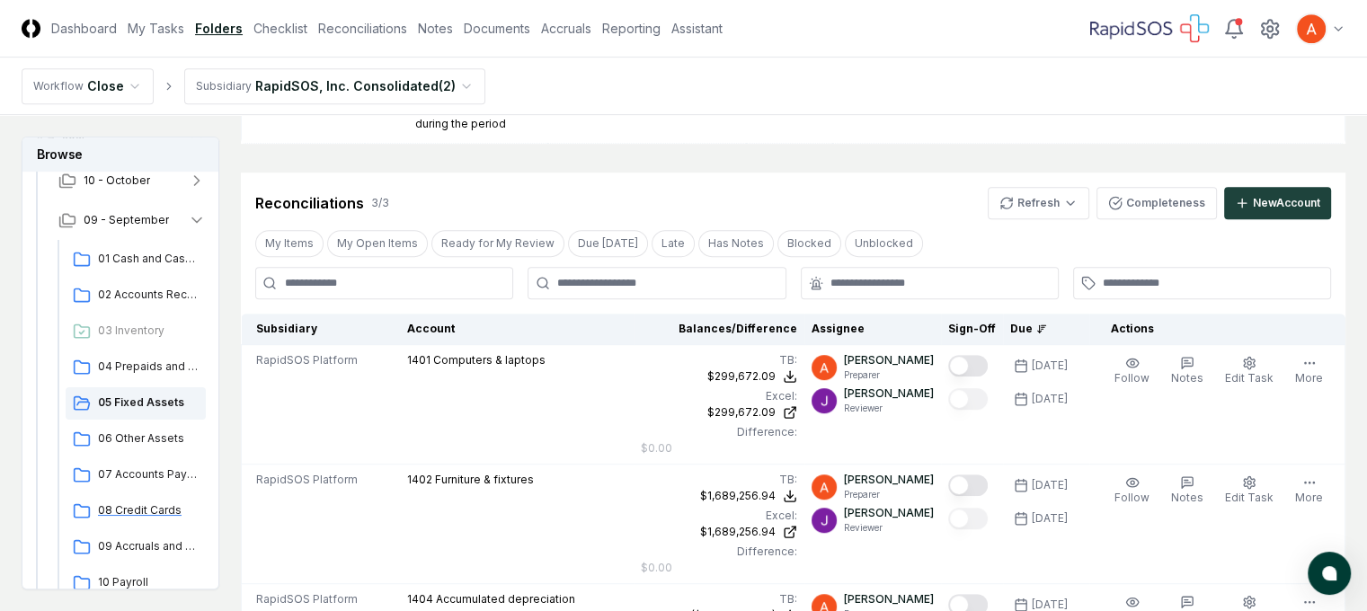
scroll to position [180, 0]
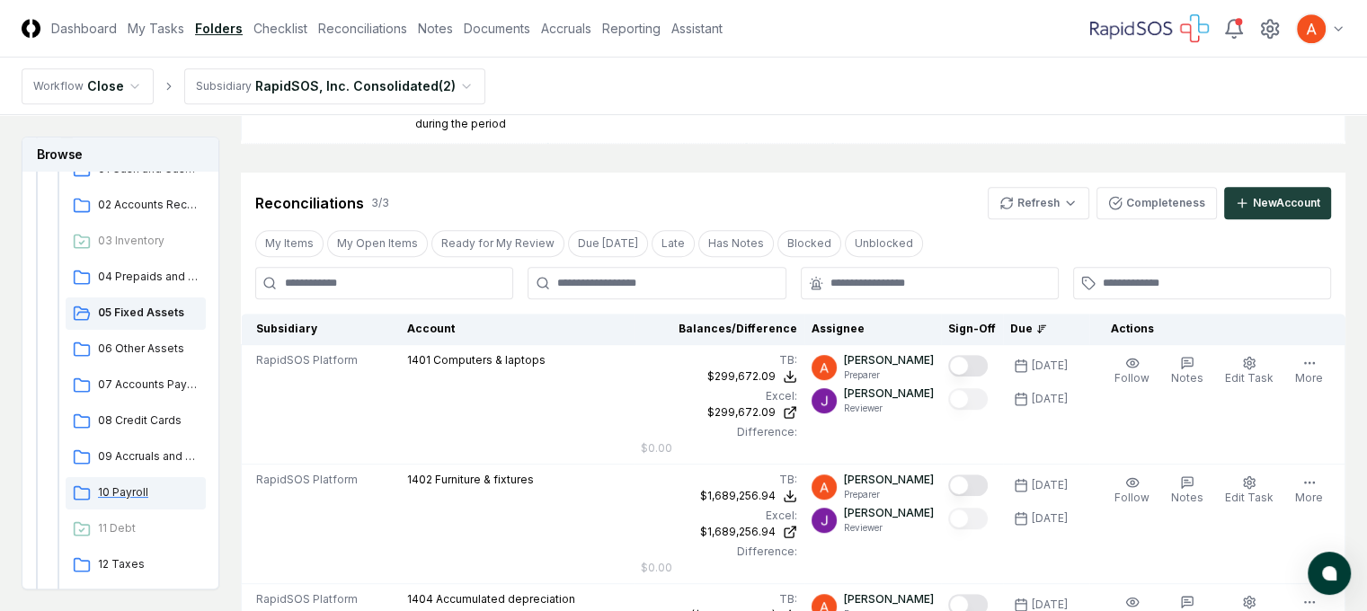
click at [132, 490] on span "10 Payroll" at bounding box center [148, 493] width 101 height 16
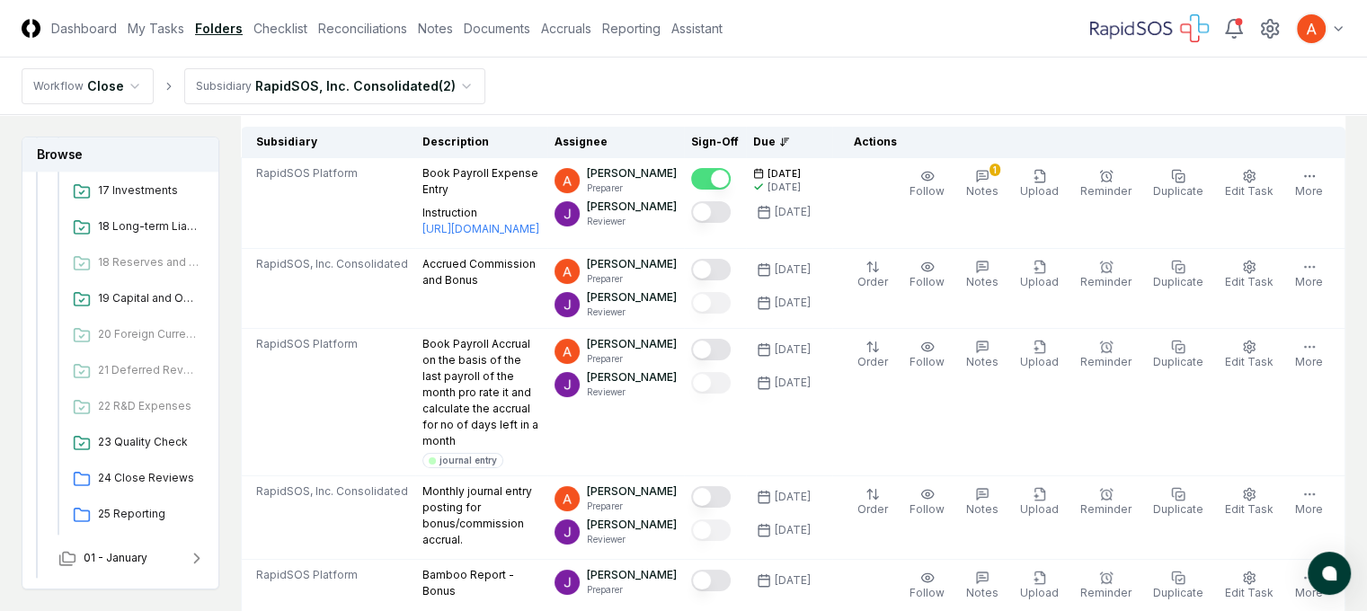
scroll to position [1970, 0]
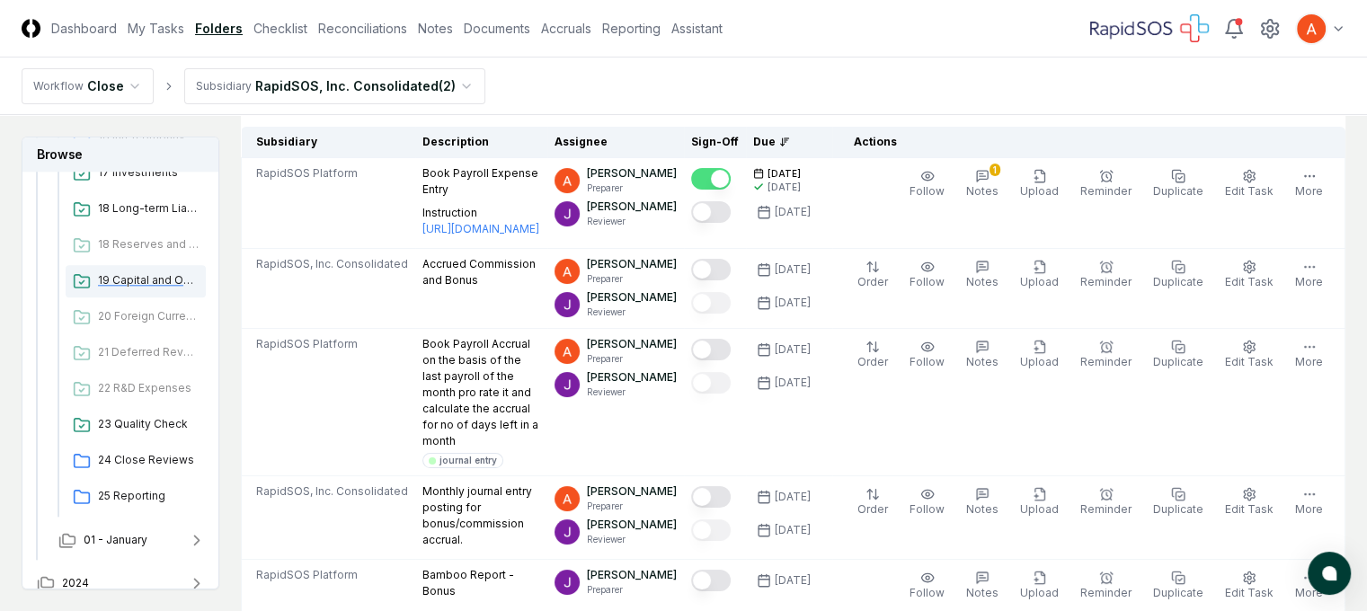
click at [176, 280] on span "19 Capital and Operating Leases" at bounding box center [148, 280] width 101 height 16
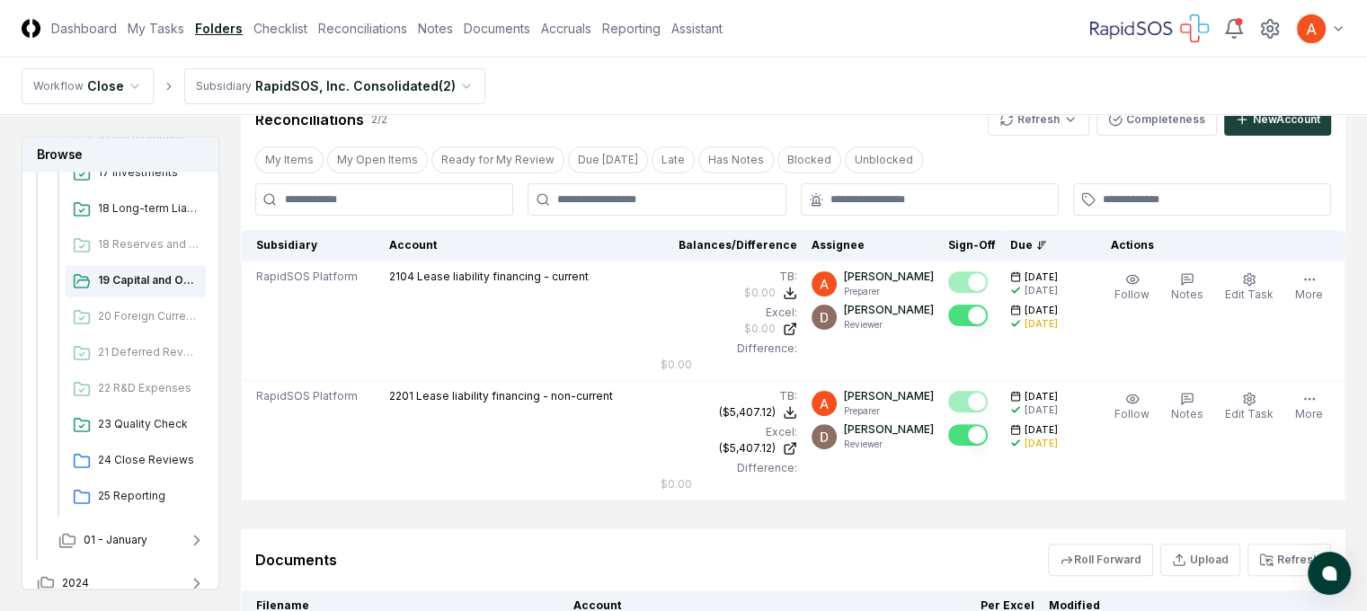
scroll to position [644, 0]
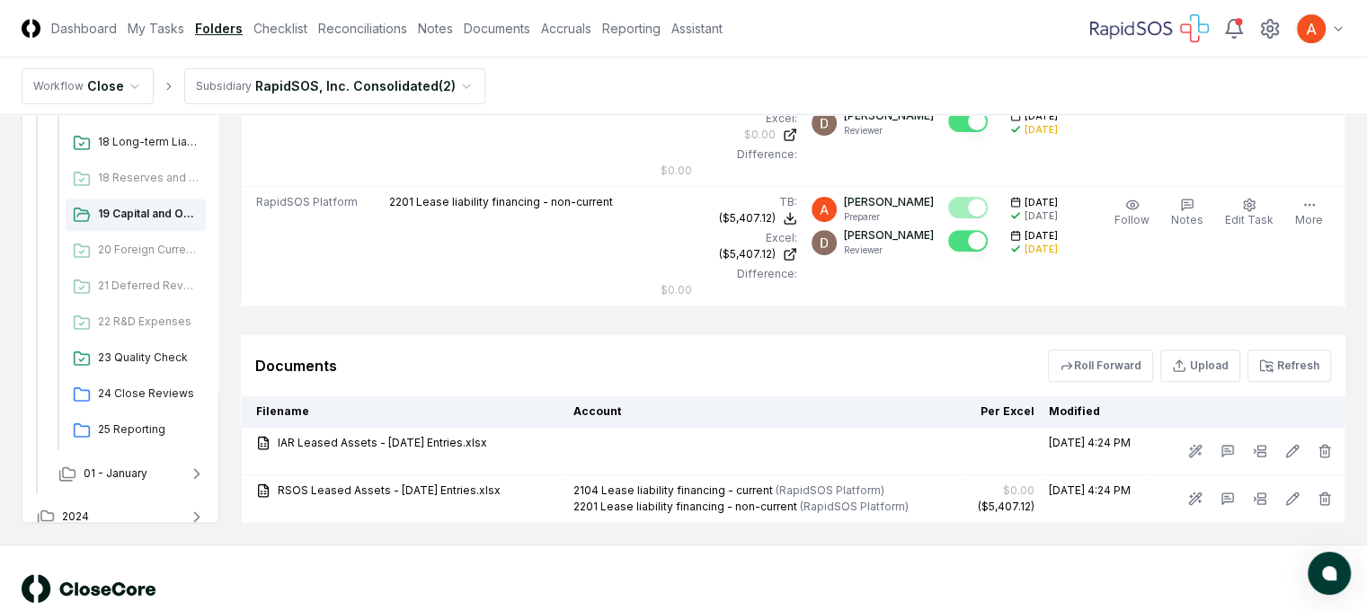
click at [503, 574] on div "© 2025 CloseCore. All rights reserved." at bounding box center [353, 598] width 662 height 49
click at [398, 545] on div "© 2025 CloseCore. All rights reserved. Privacy Policy Terms of Service" at bounding box center [683, 599] width 1367 height 108
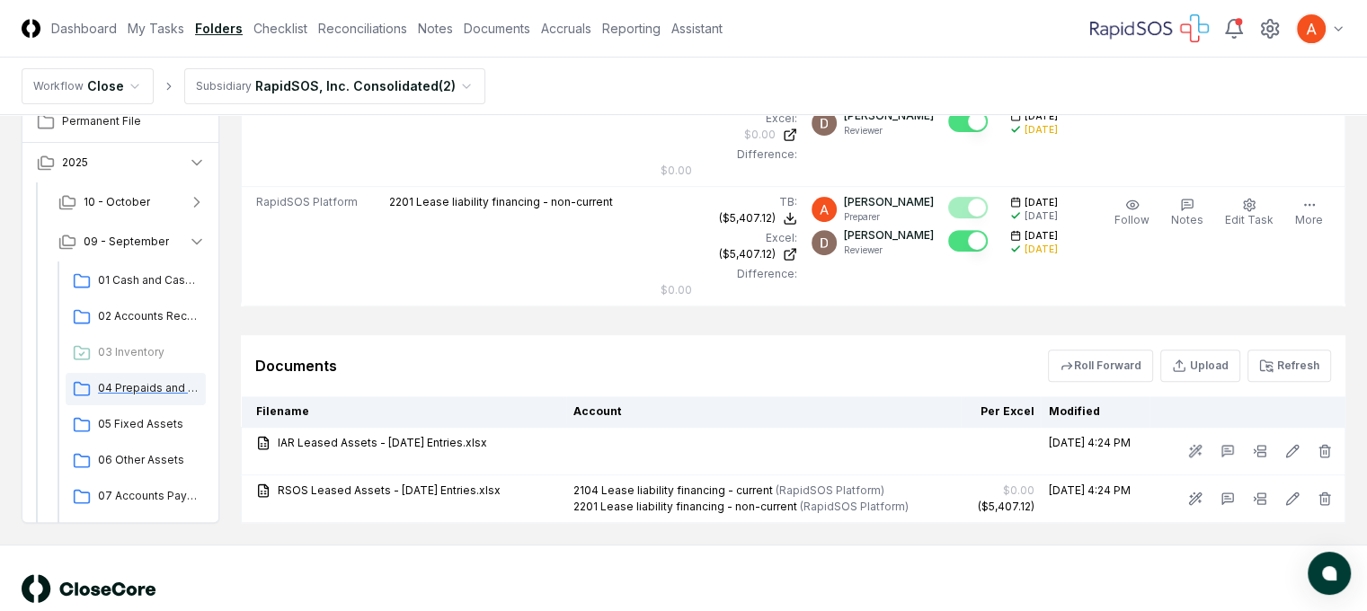
scroll to position [0, 0]
click at [162, 274] on span "01 Cash and Cash Equivalents" at bounding box center [148, 282] width 101 height 16
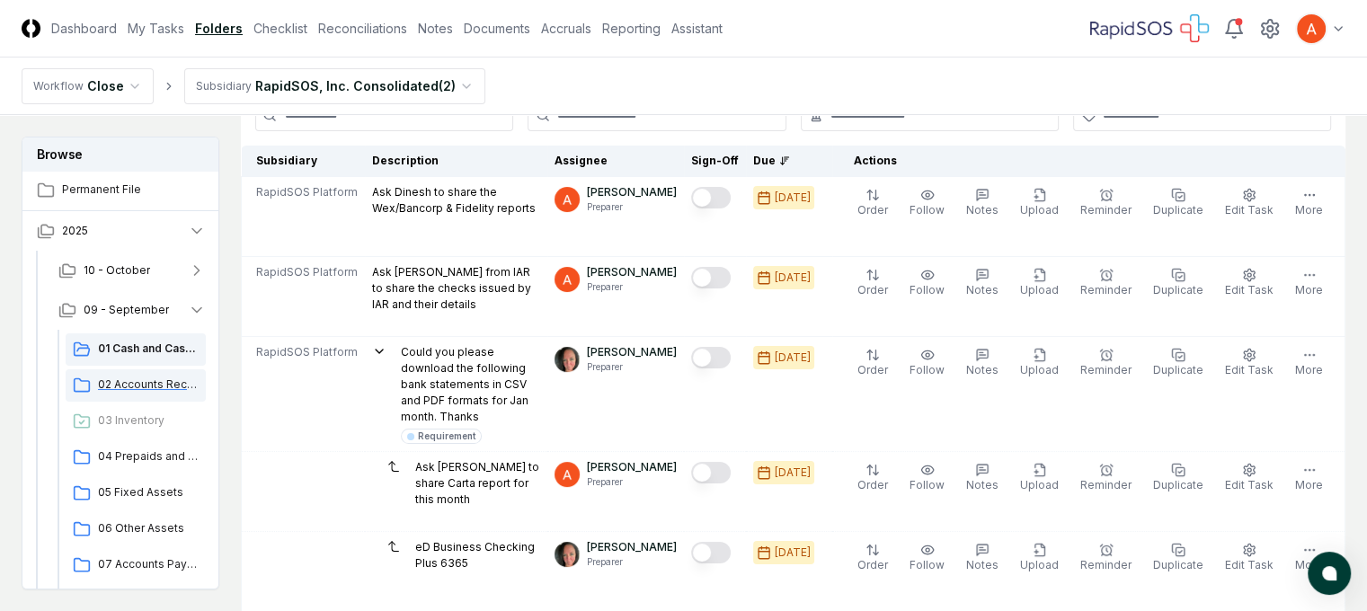
scroll to position [180, 0]
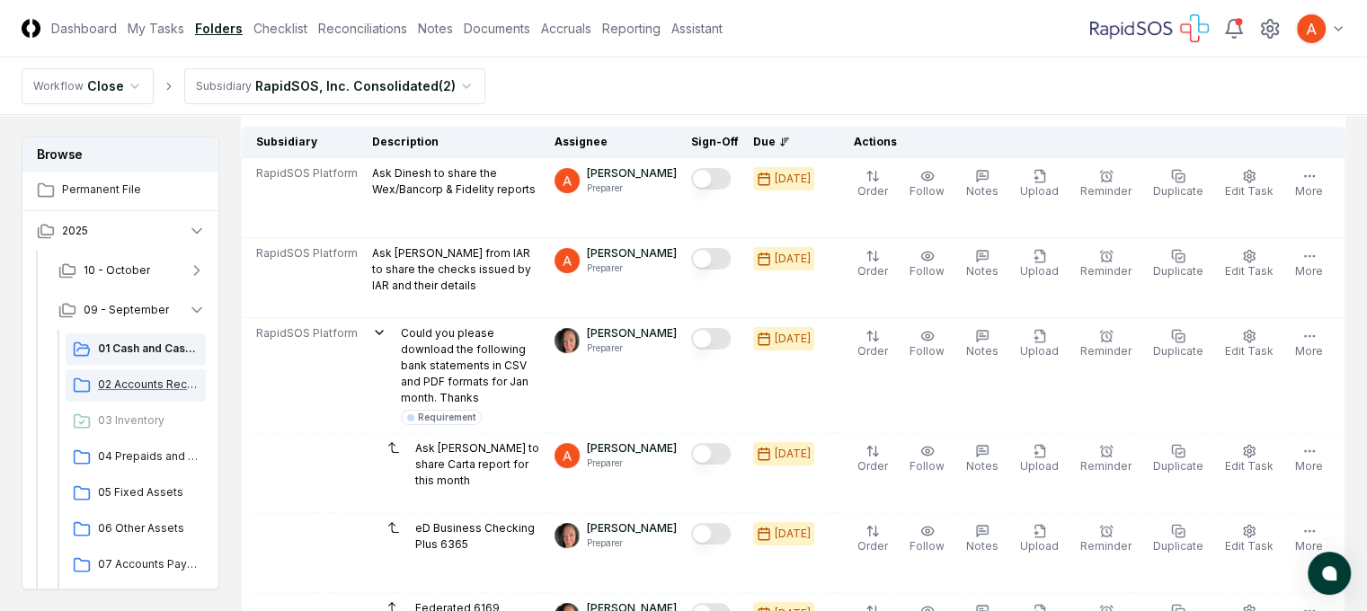
click at [134, 377] on span "02 Accounts Receivable" at bounding box center [148, 385] width 101 height 16
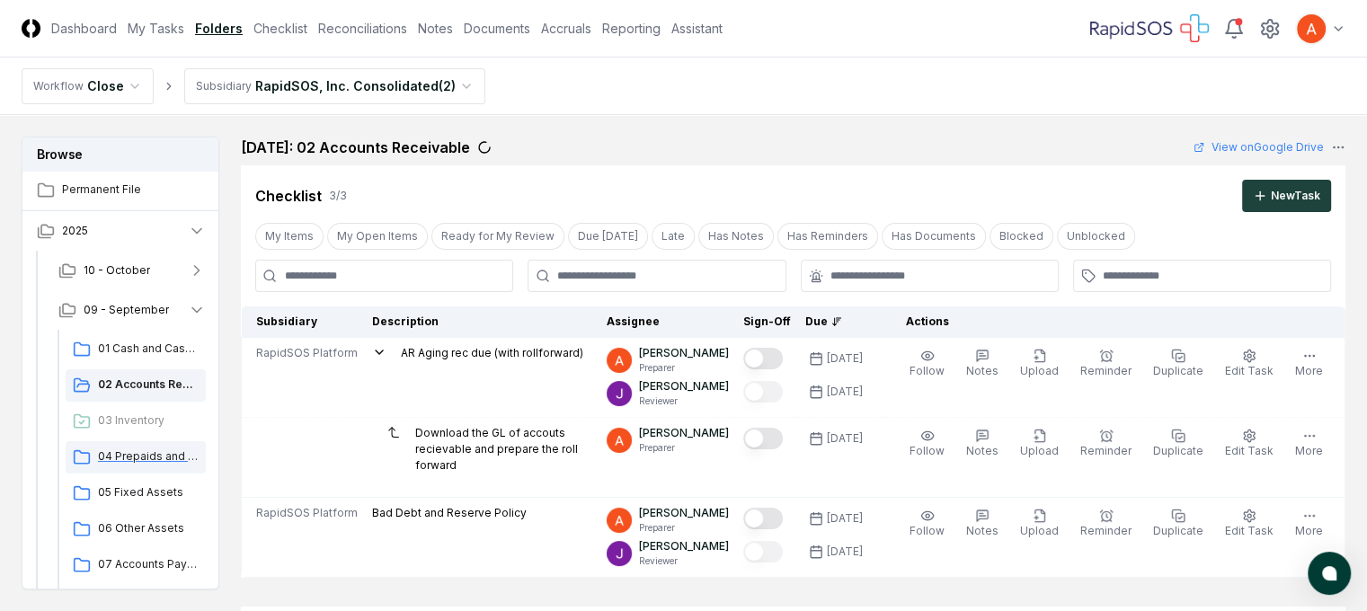
click at [145, 458] on span "04 Prepaids and Other Current Assets" at bounding box center [148, 457] width 101 height 16
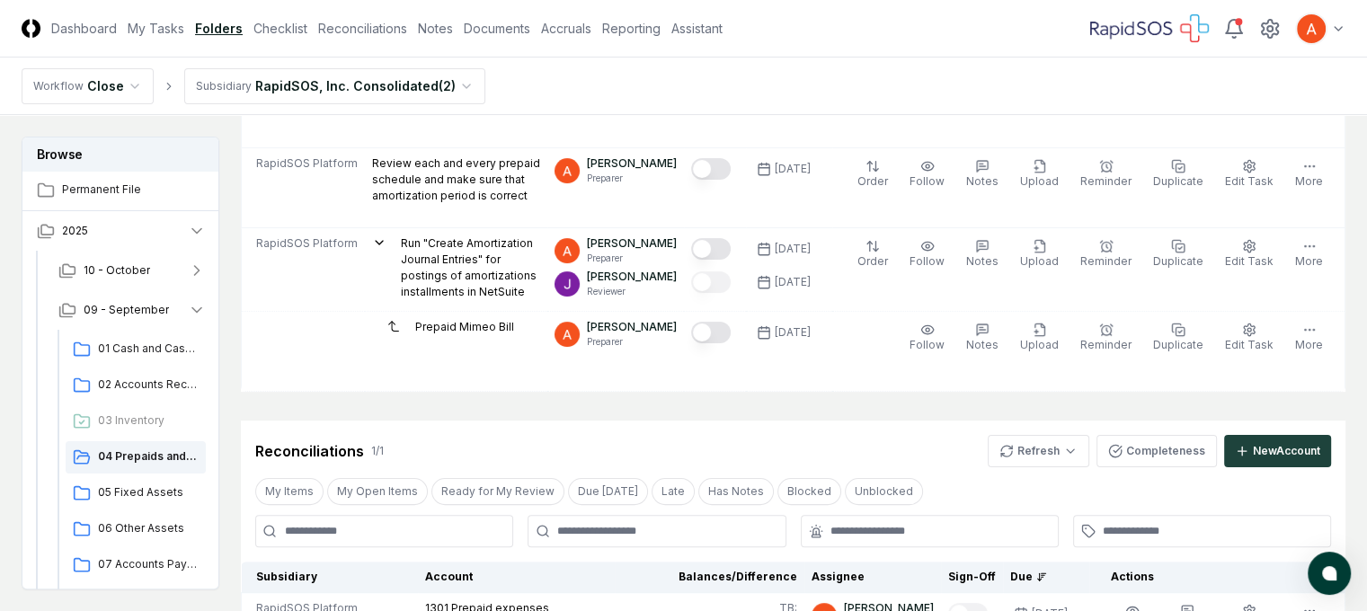
scroll to position [360, 0]
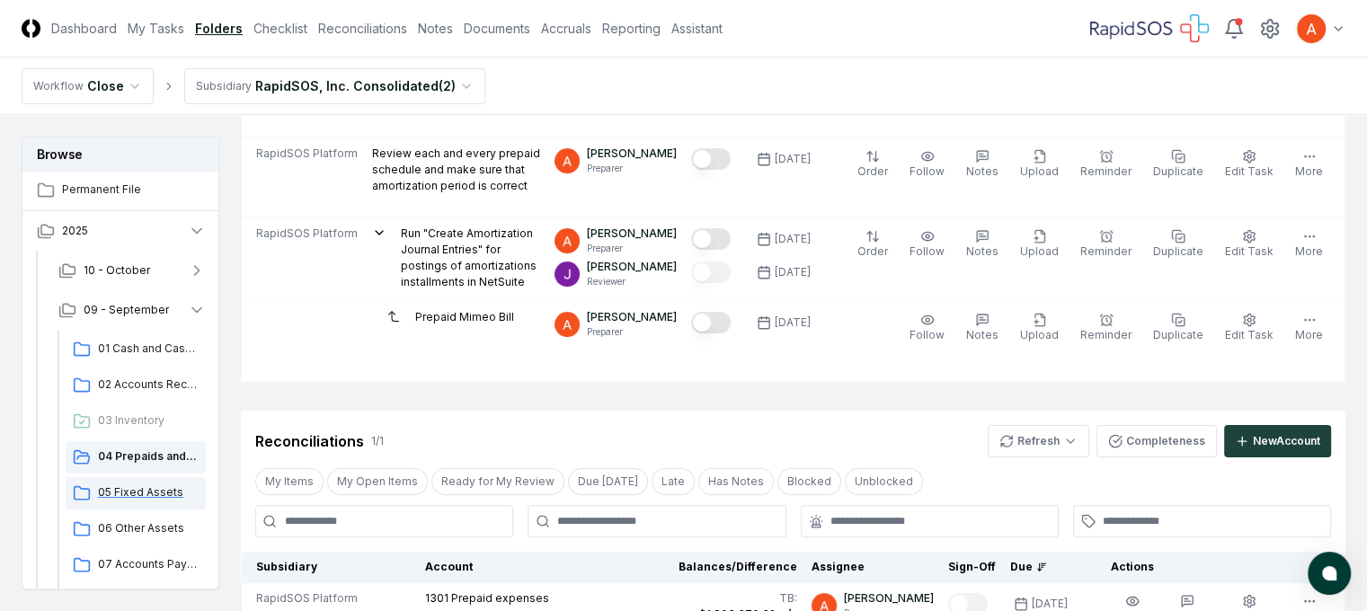
click at [167, 497] on span "05 Fixed Assets" at bounding box center [148, 493] width 101 height 16
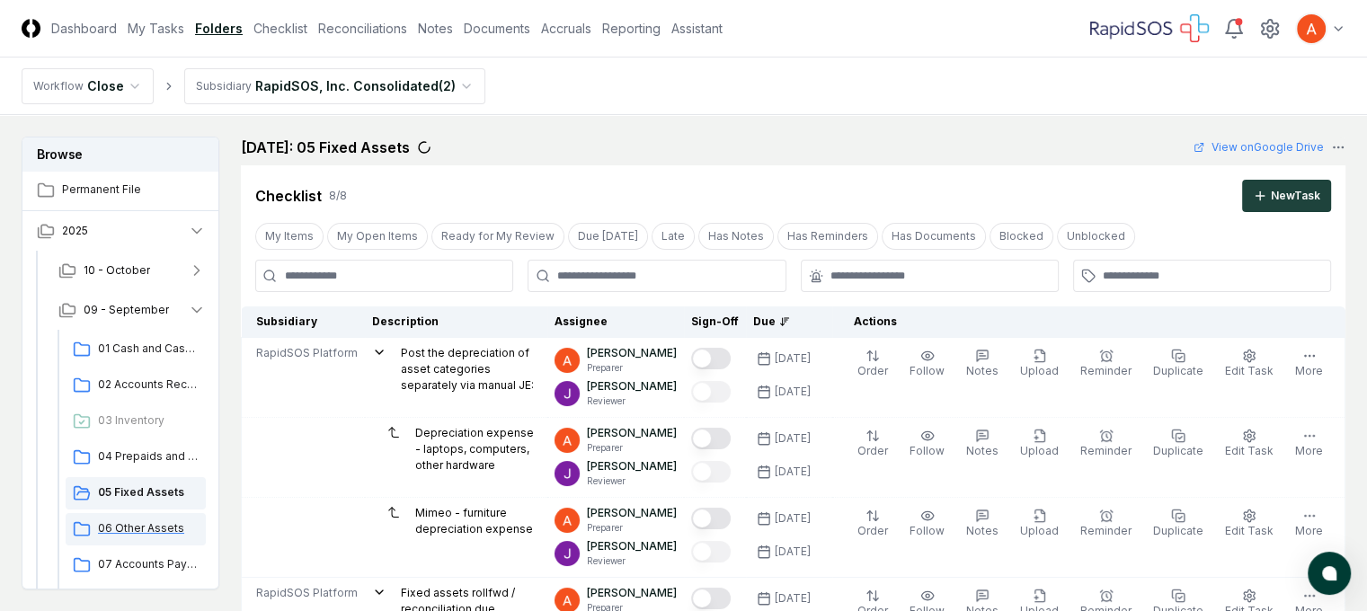
click at [156, 532] on span "06 Other Assets" at bounding box center [148, 528] width 101 height 16
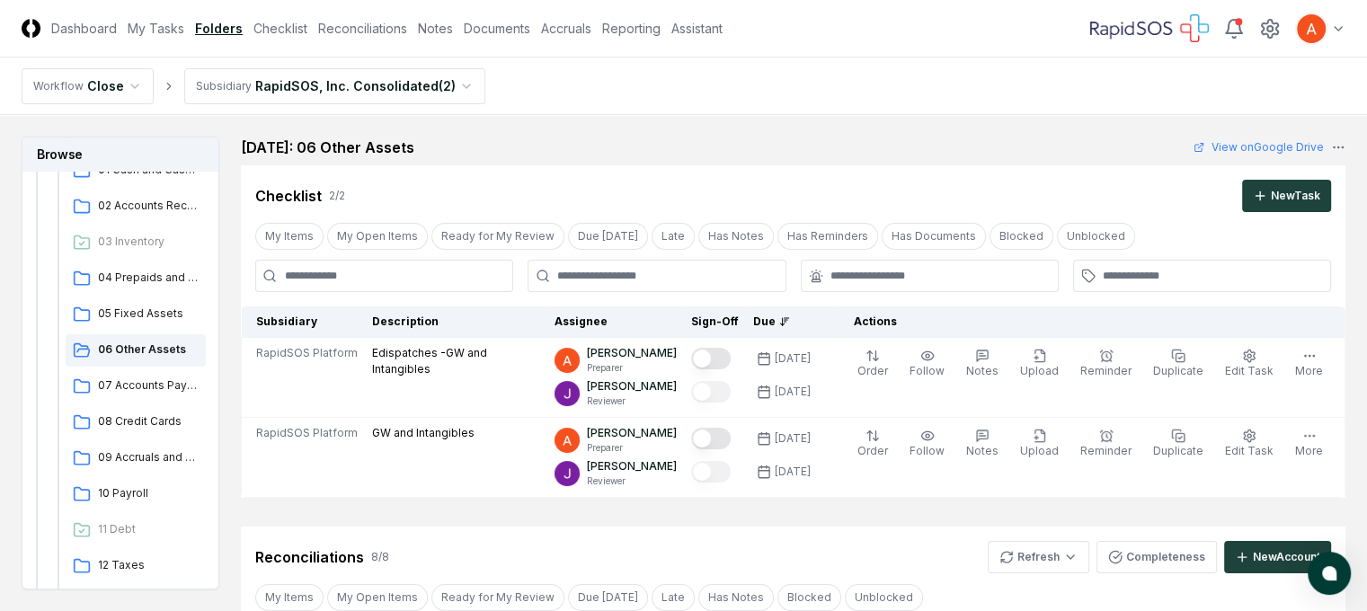
scroll to position [180, 0]
click at [153, 387] on span "07 Accounts Payable" at bounding box center [148, 385] width 101 height 16
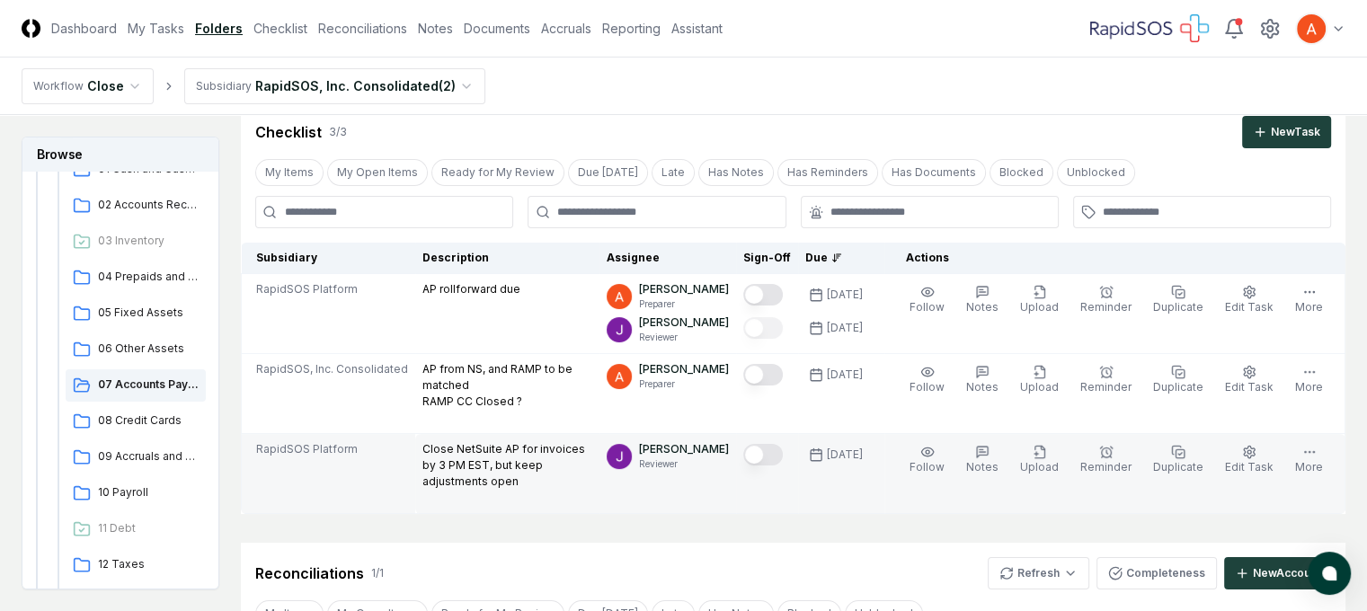
scroll to position [270, 0]
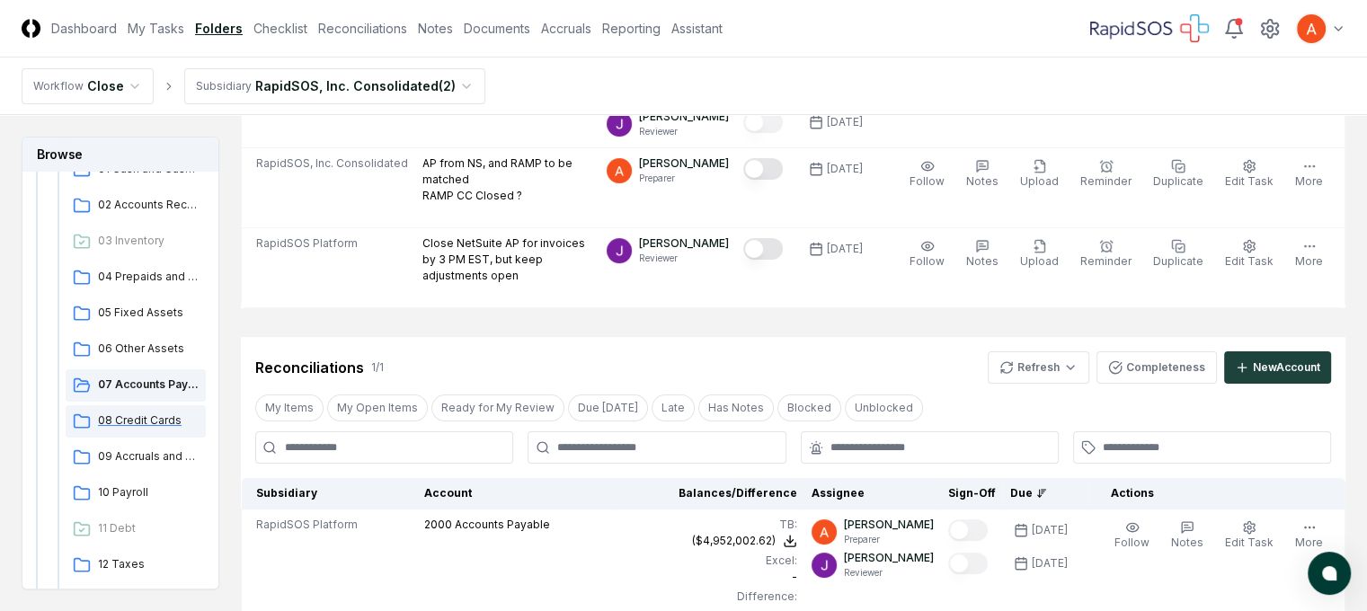
click at [134, 415] on span "08 Credit Cards" at bounding box center [148, 421] width 101 height 16
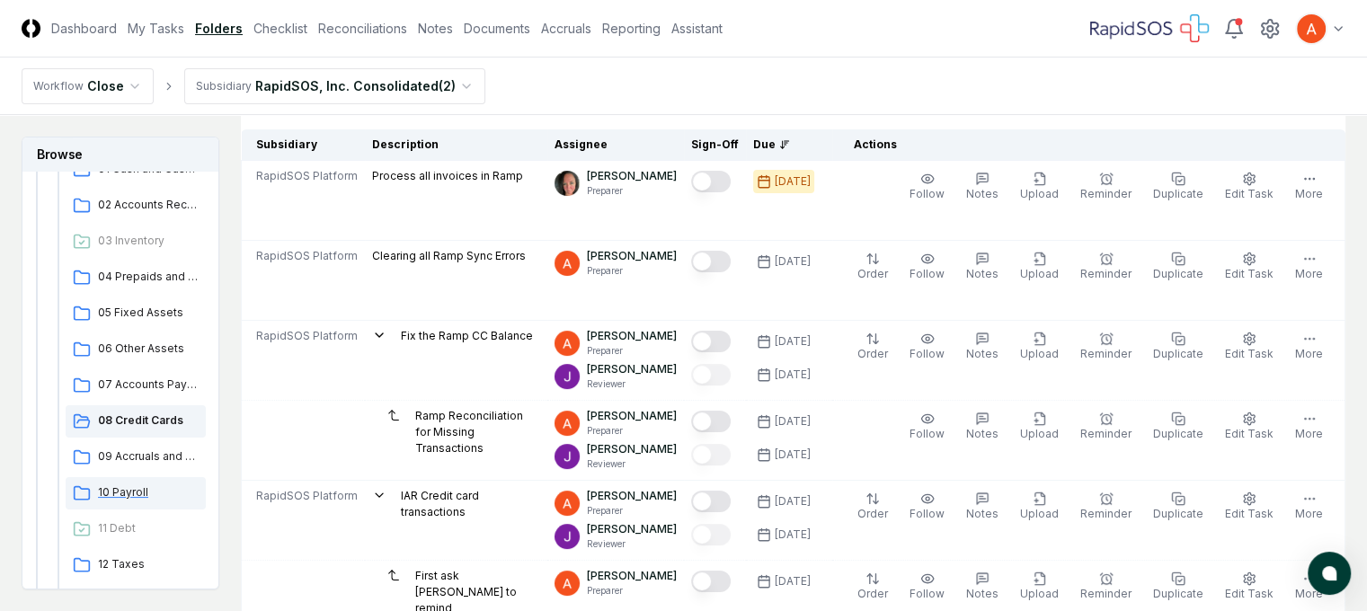
scroll to position [180, 0]
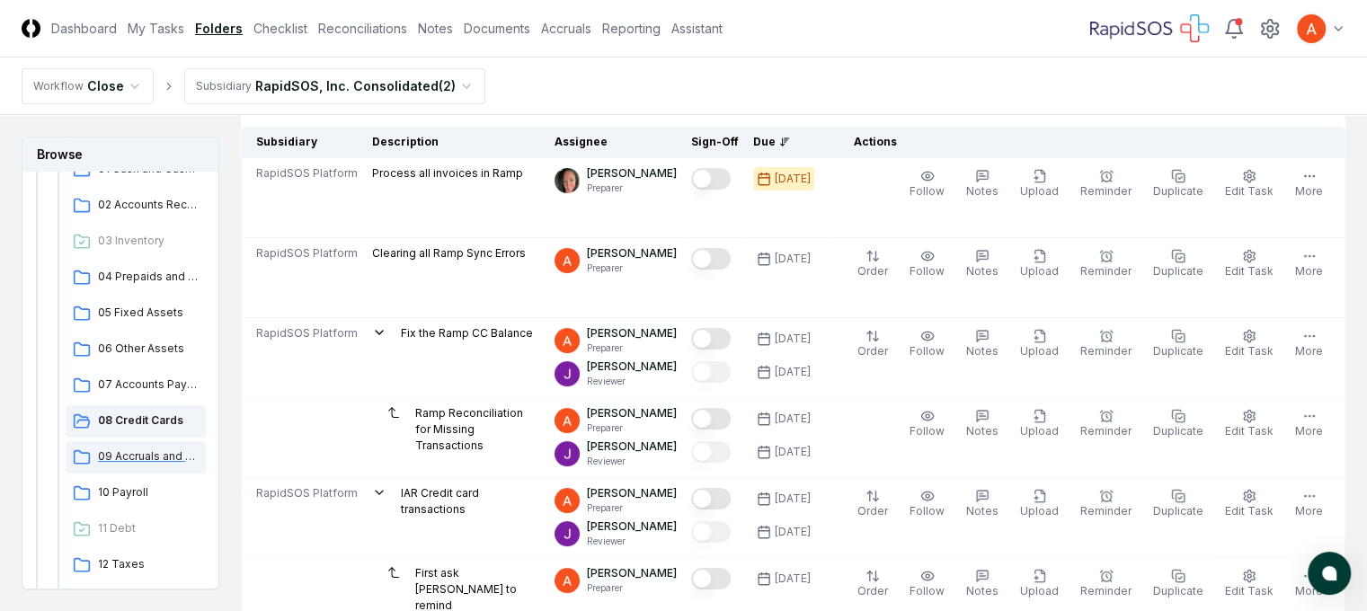
click at [194, 449] on span "09 Accruals and Other Short-term Liabilities" at bounding box center [148, 457] width 101 height 16
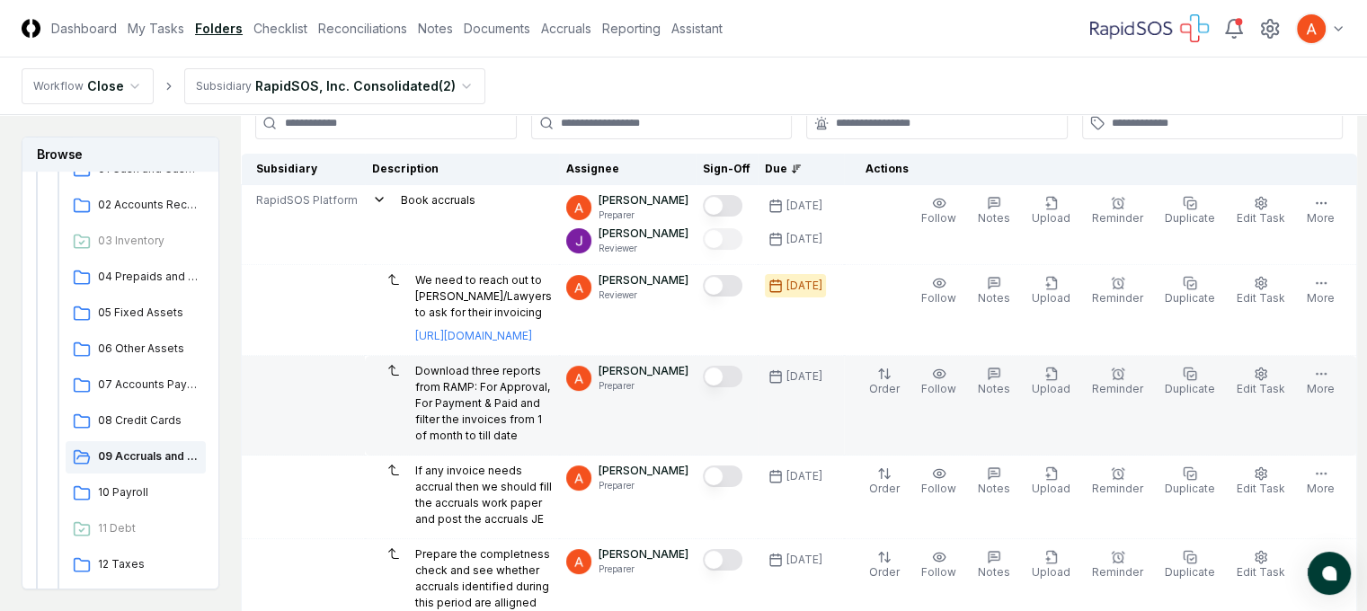
scroll to position [180, 0]
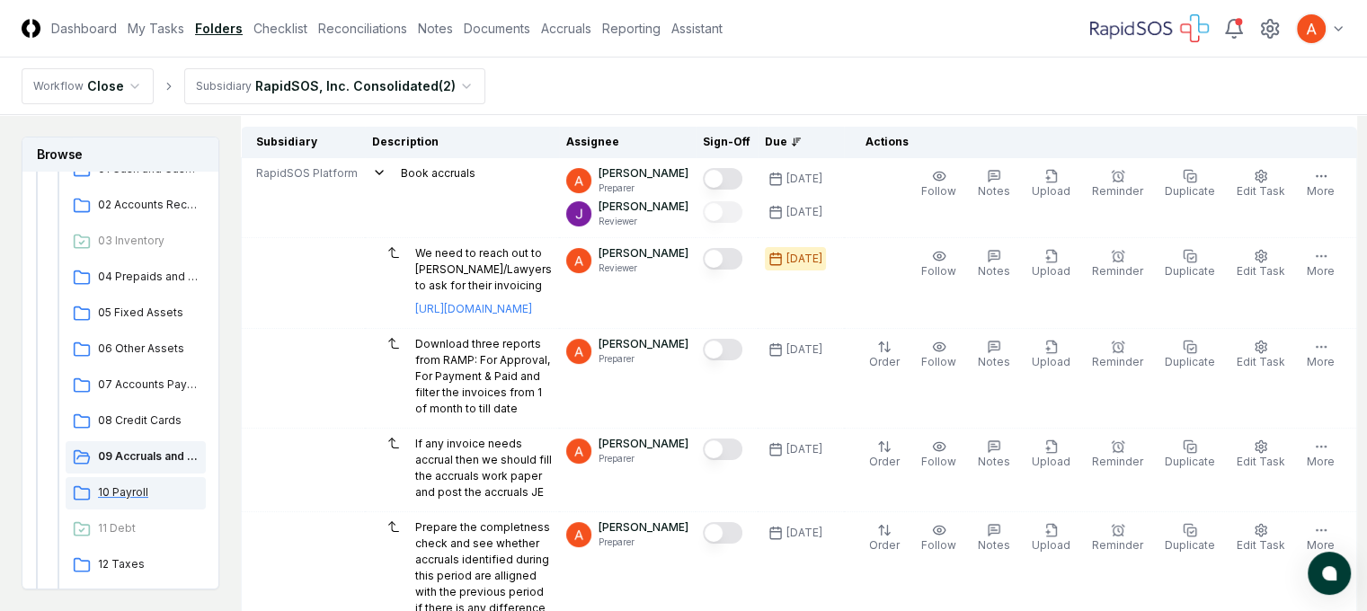
click at [122, 494] on span "10 Payroll" at bounding box center [148, 493] width 101 height 16
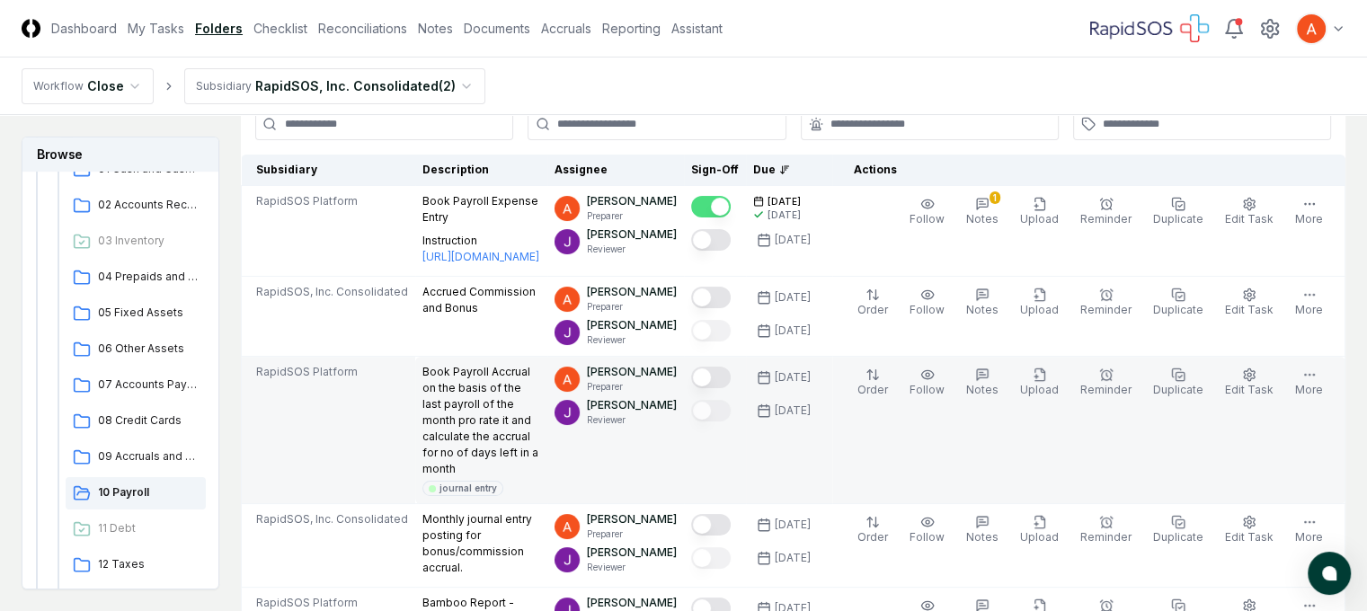
scroll to position [180, 0]
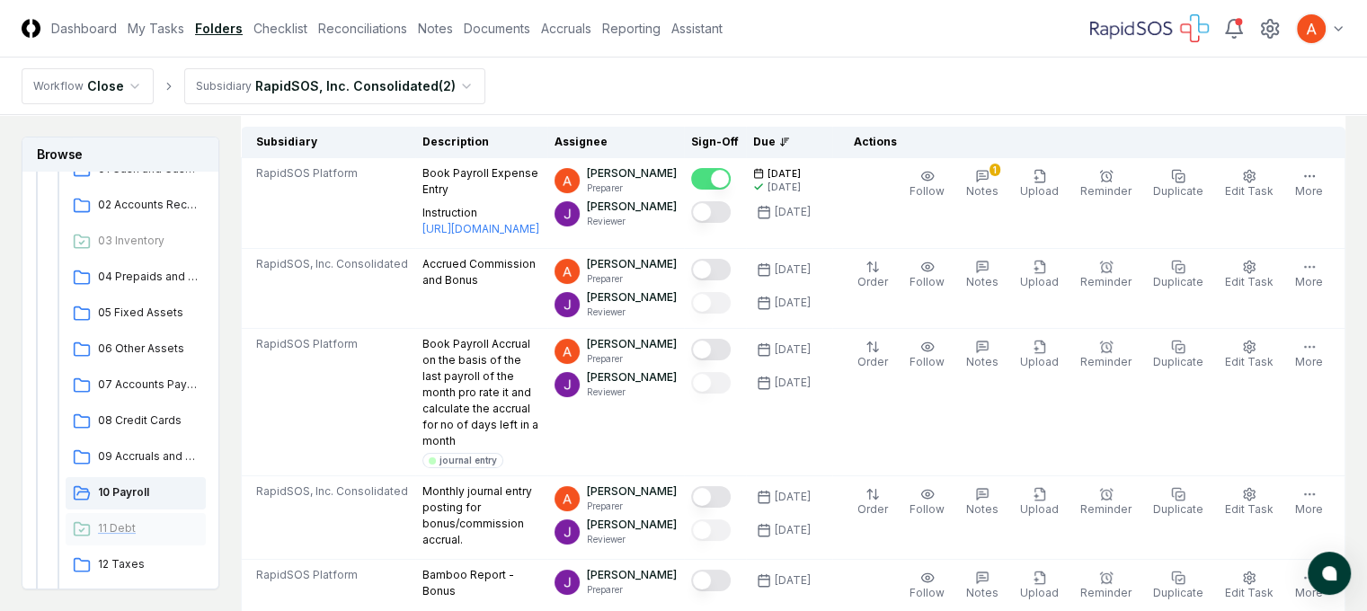
click at [133, 529] on span "11 Debt" at bounding box center [148, 528] width 101 height 16
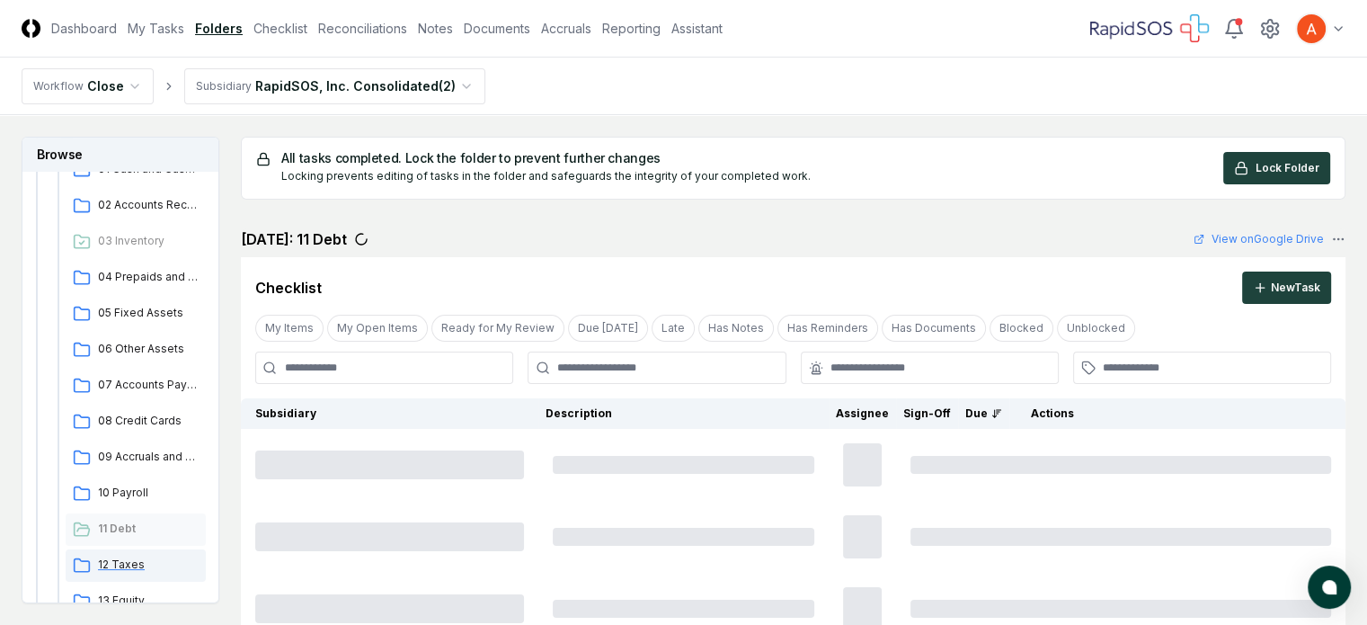
click at [132, 566] on span "12 Taxes" at bounding box center [148, 564] width 101 height 16
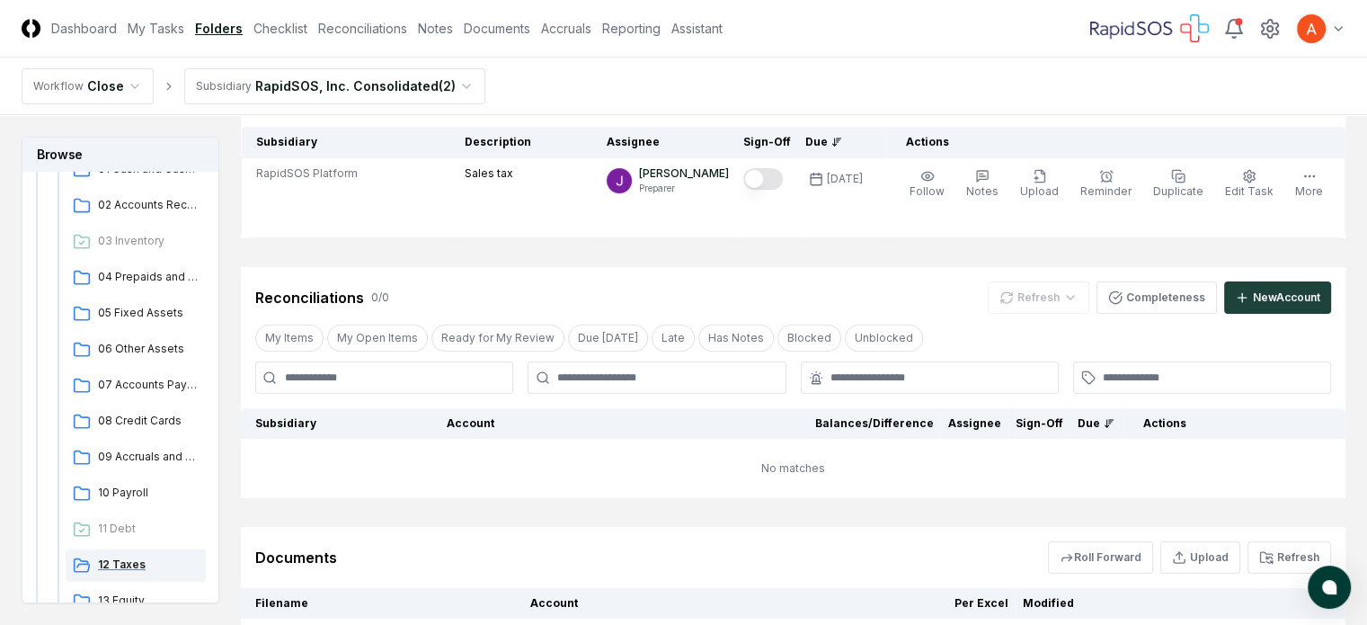
scroll to position [360, 0]
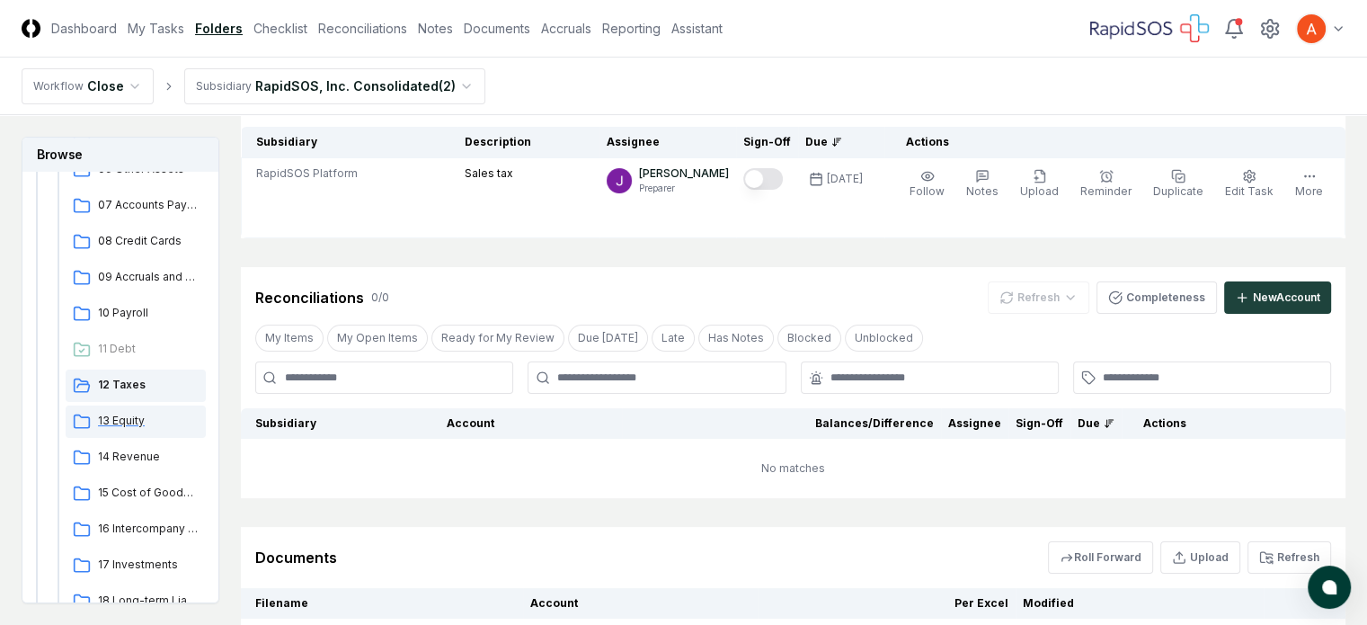
click at [117, 417] on span "13 Equity" at bounding box center [148, 421] width 101 height 16
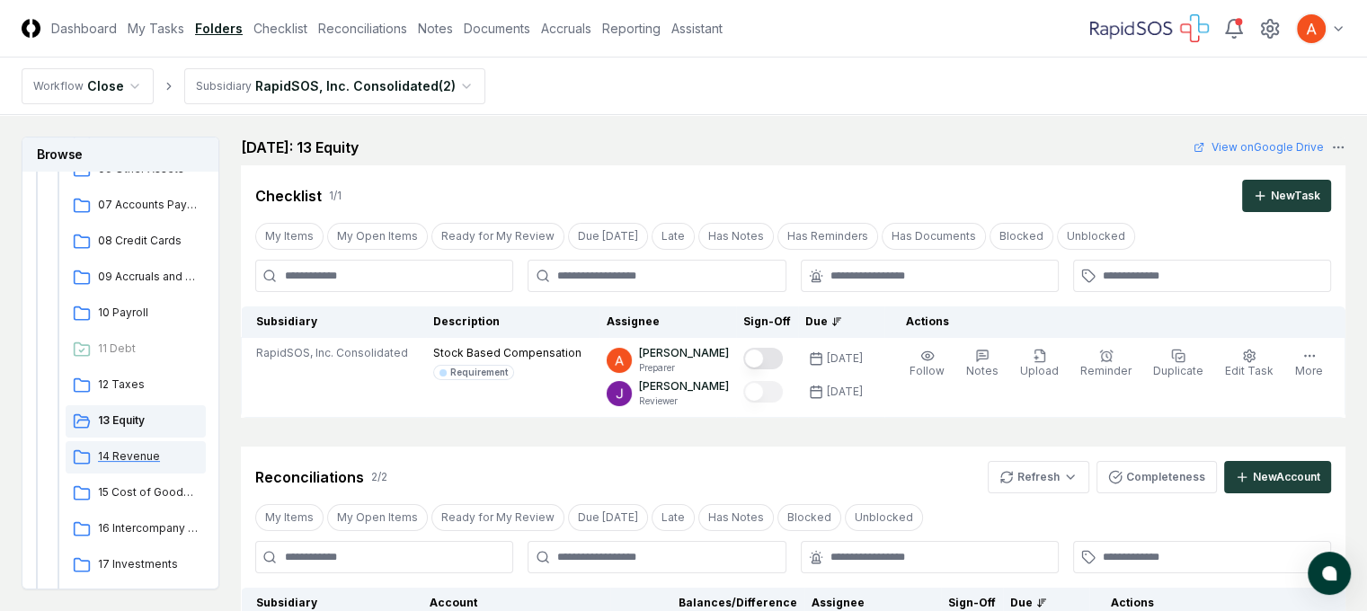
click at [129, 455] on span "14 Revenue" at bounding box center [148, 457] width 101 height 16
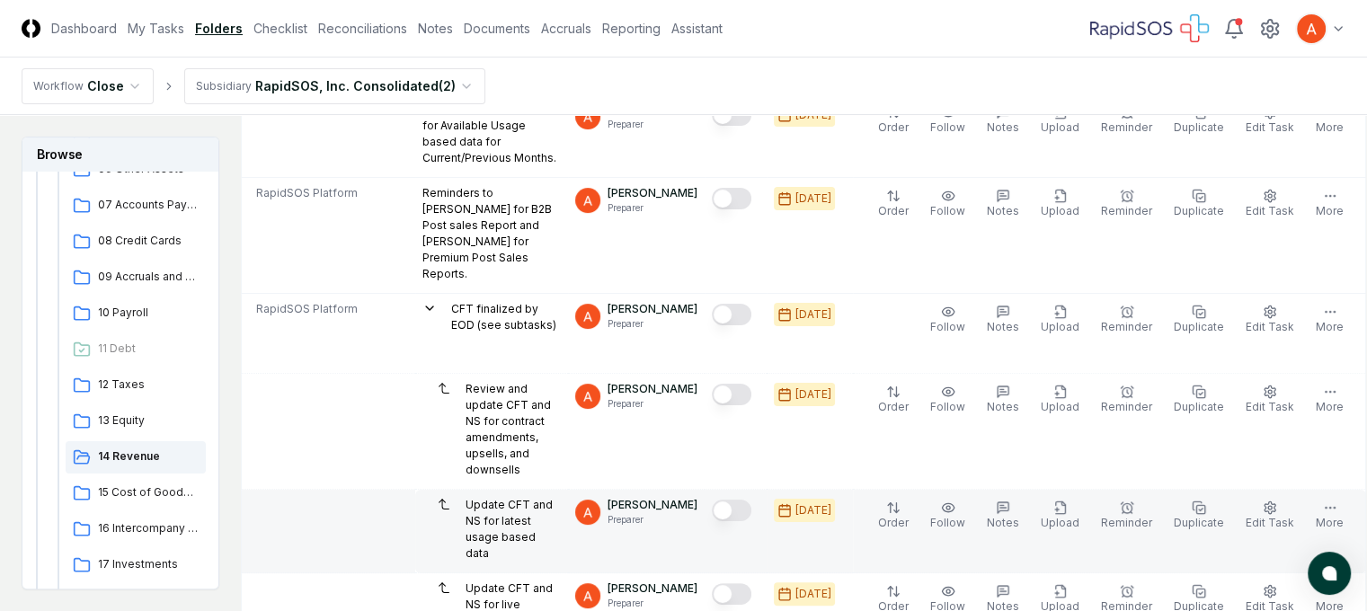
scroll to position [360, 0]
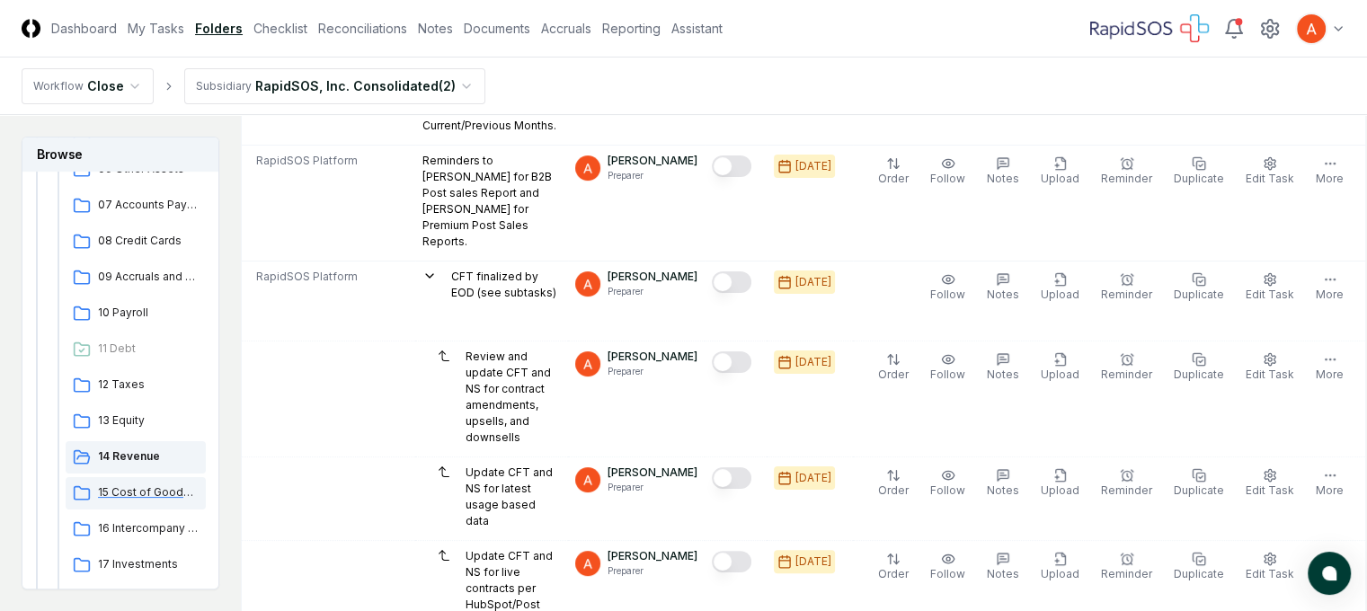
click at [157, 492] on span "15 Cost of Goods Sold (COGS)" at bounding box center [148, 493] width 101 height 16
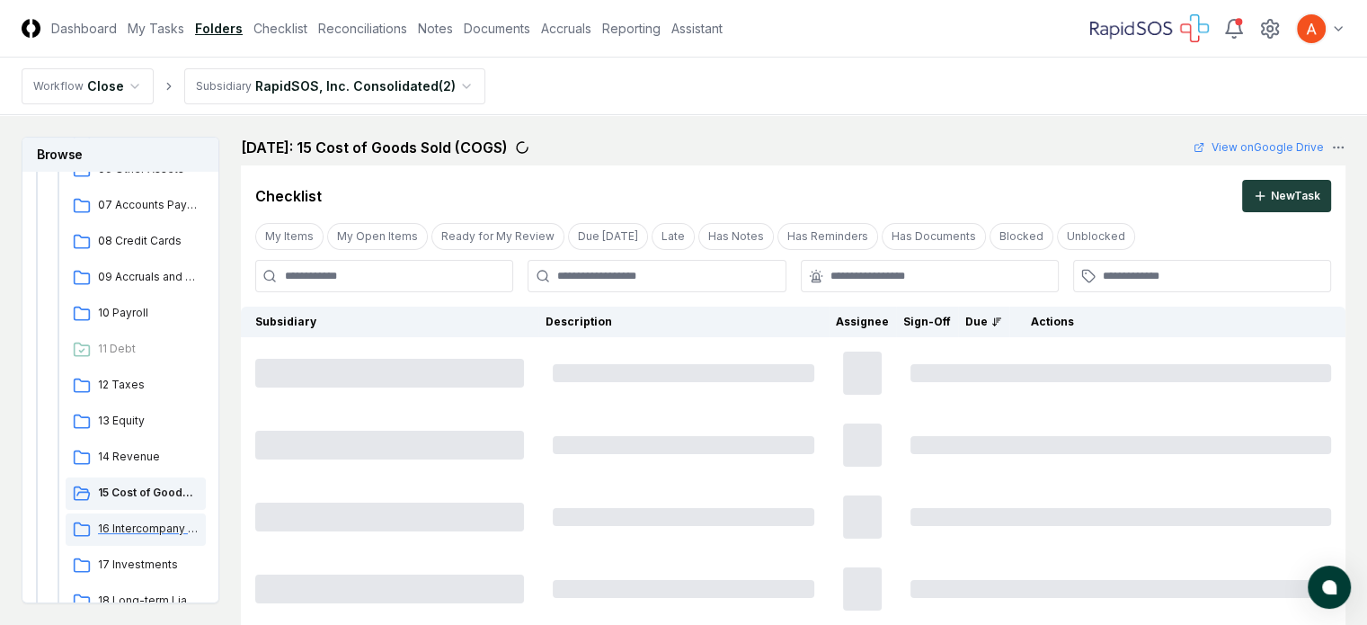
click at [166, 528] on span "16 Intercompany Transactions" at bounding box center [148, 528] width 101 height 16
click at [140, 567] on span "17 Investments" at bounding box center [148, 564] width 101 height 16
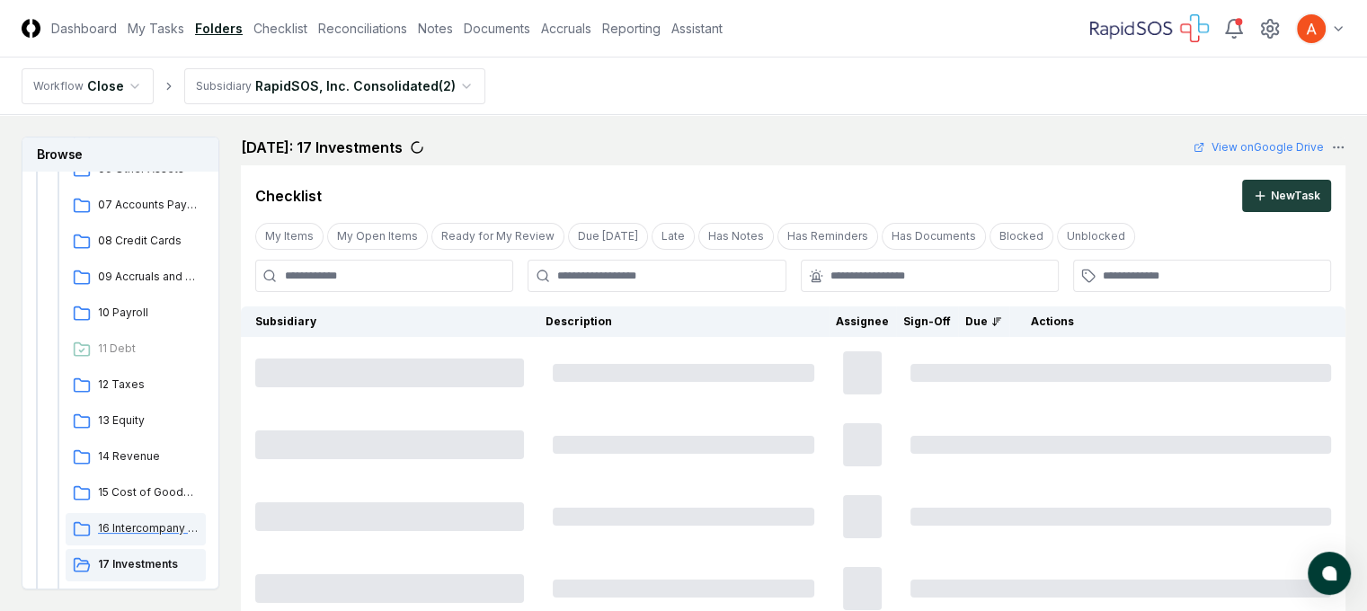
scroll to position [539, 0]
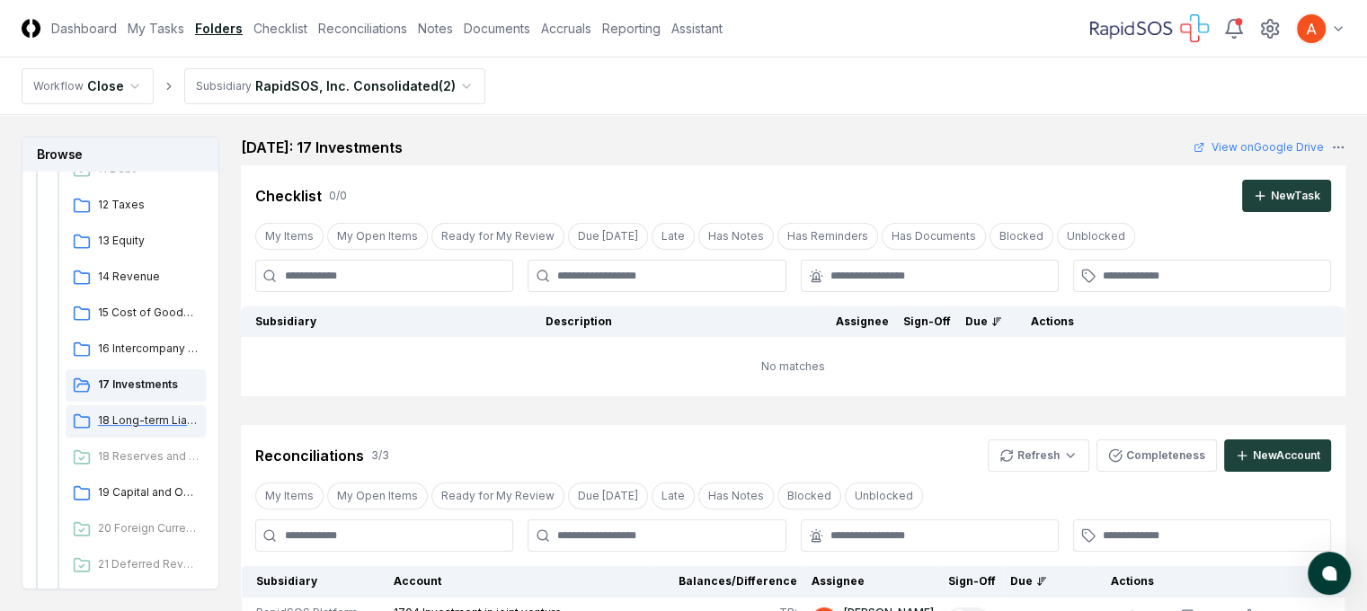
click at [161, 415] on span "18 Long-term Liabilities" at bounding box center [148, 421] width 101 height 16
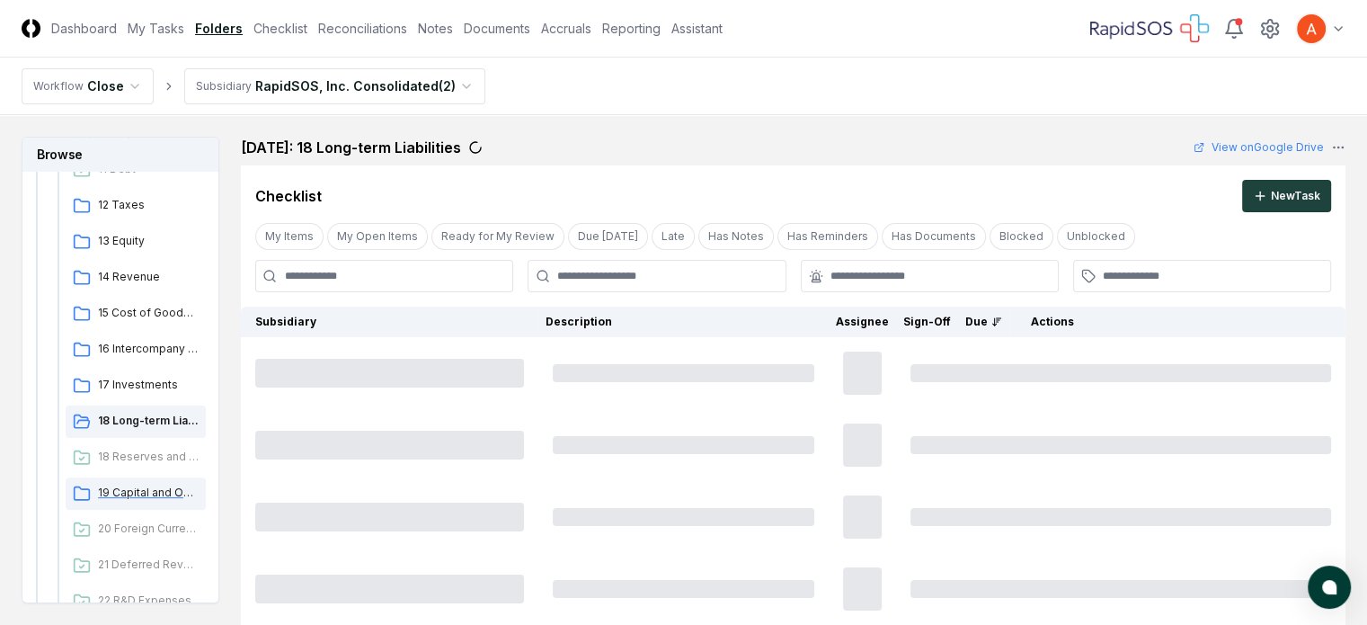
click at [172, 494] on span "19 Capital and Operating Leases" at bounding box center [148, 493] width 101 height 16
